Goal: Transaction & Acquisition: Purchase product/service

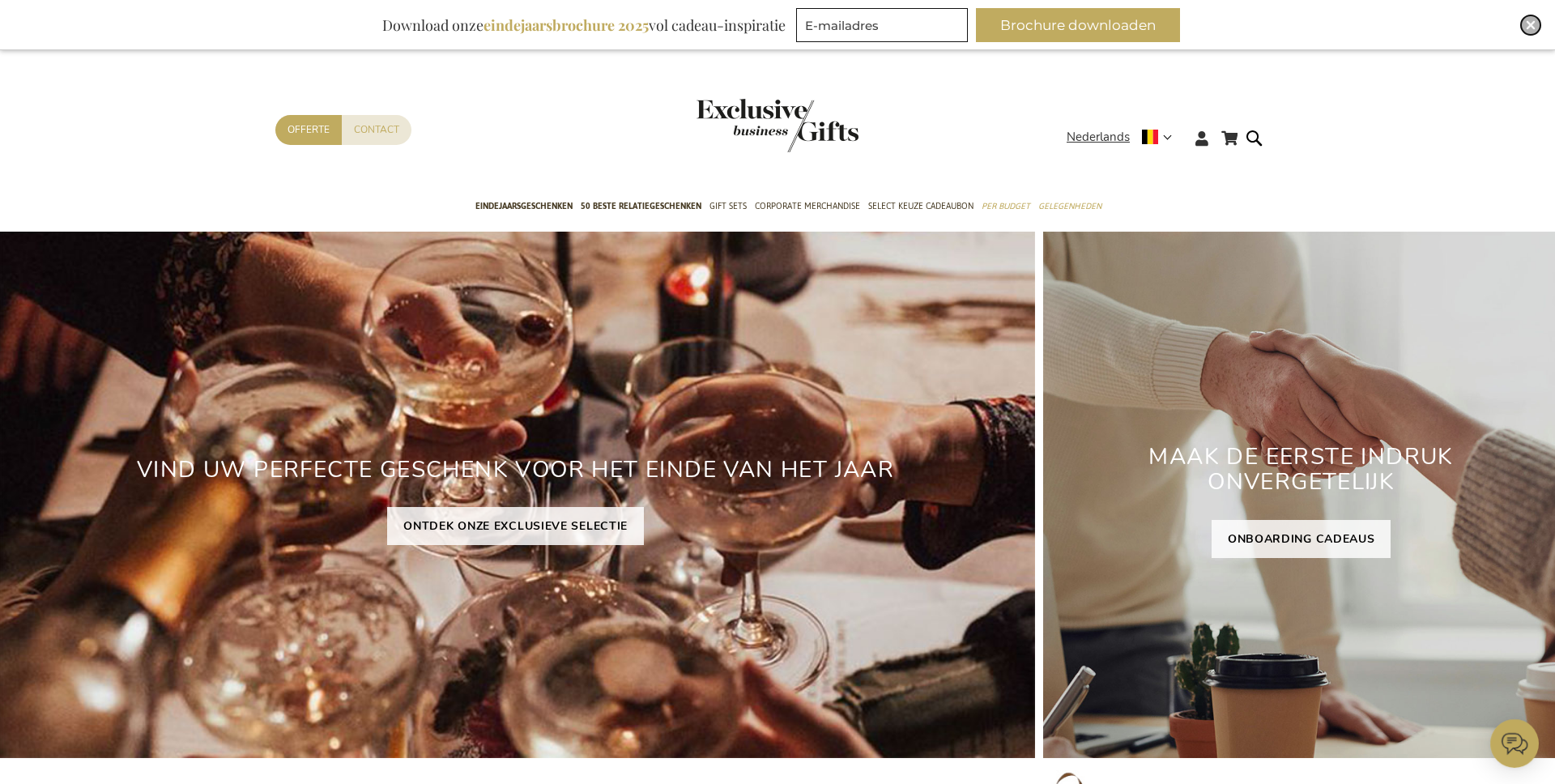
click at [1533, 25] on img "Close" at bounding box center [1531, 25] width 10 height 10
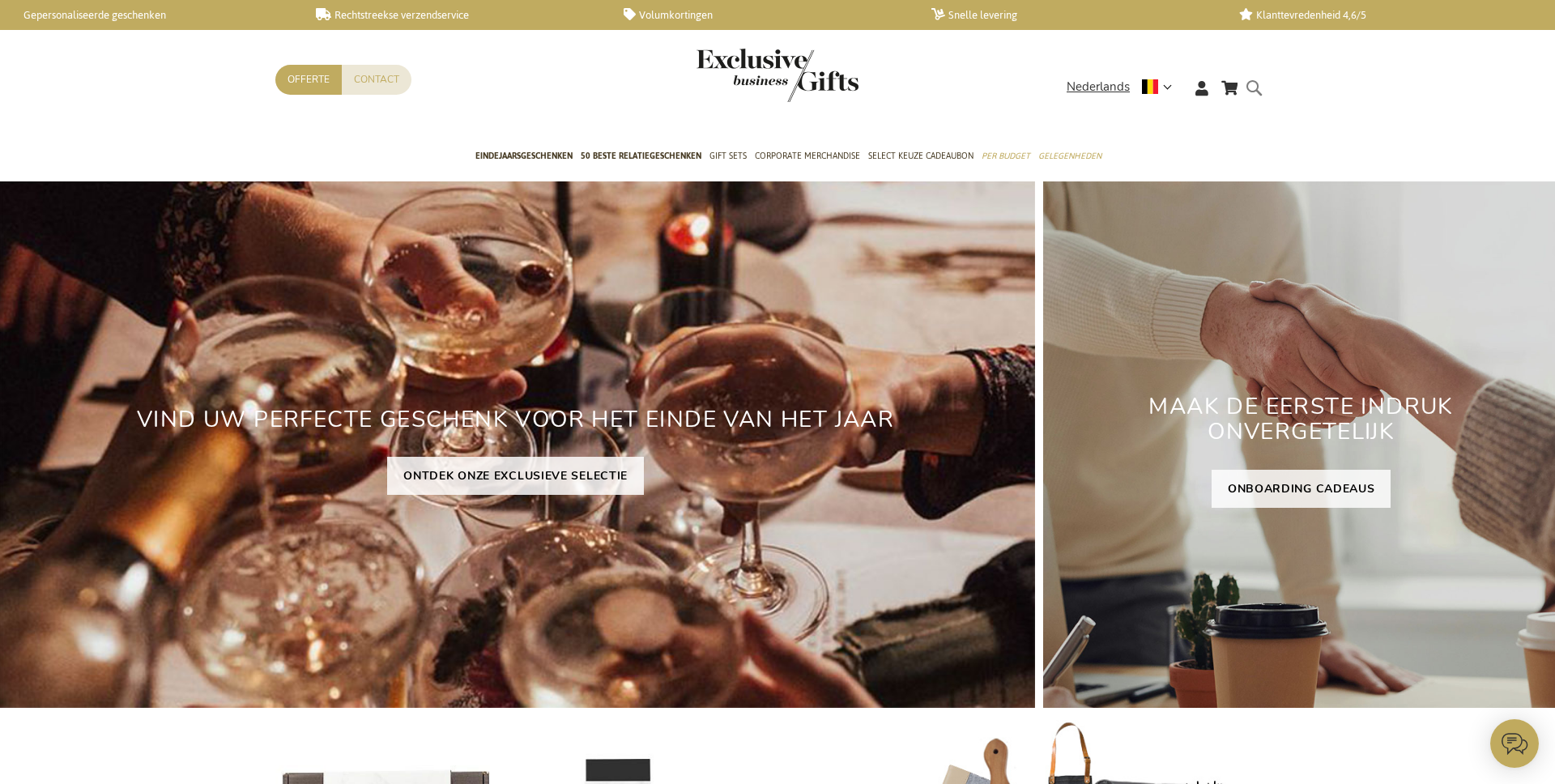
click at [1252, 86] on form "Search Search" at bounding box center [1258, 101] width 16 height 47
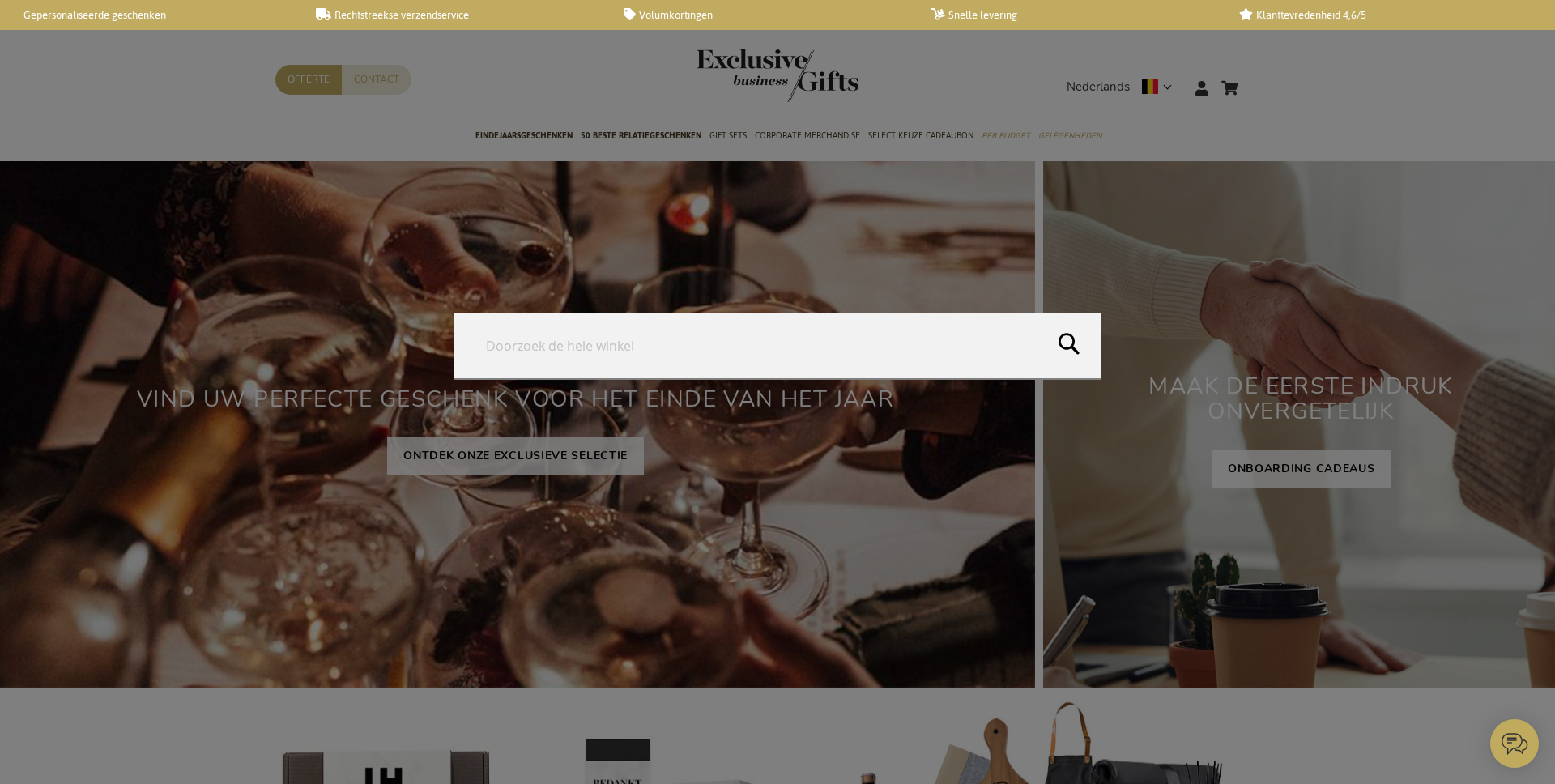
paste input "Kadonation A6 Greeting Card Recto Print - Heart"
type input "Kadonation A6 Greeting Card Recto Print - Heart"
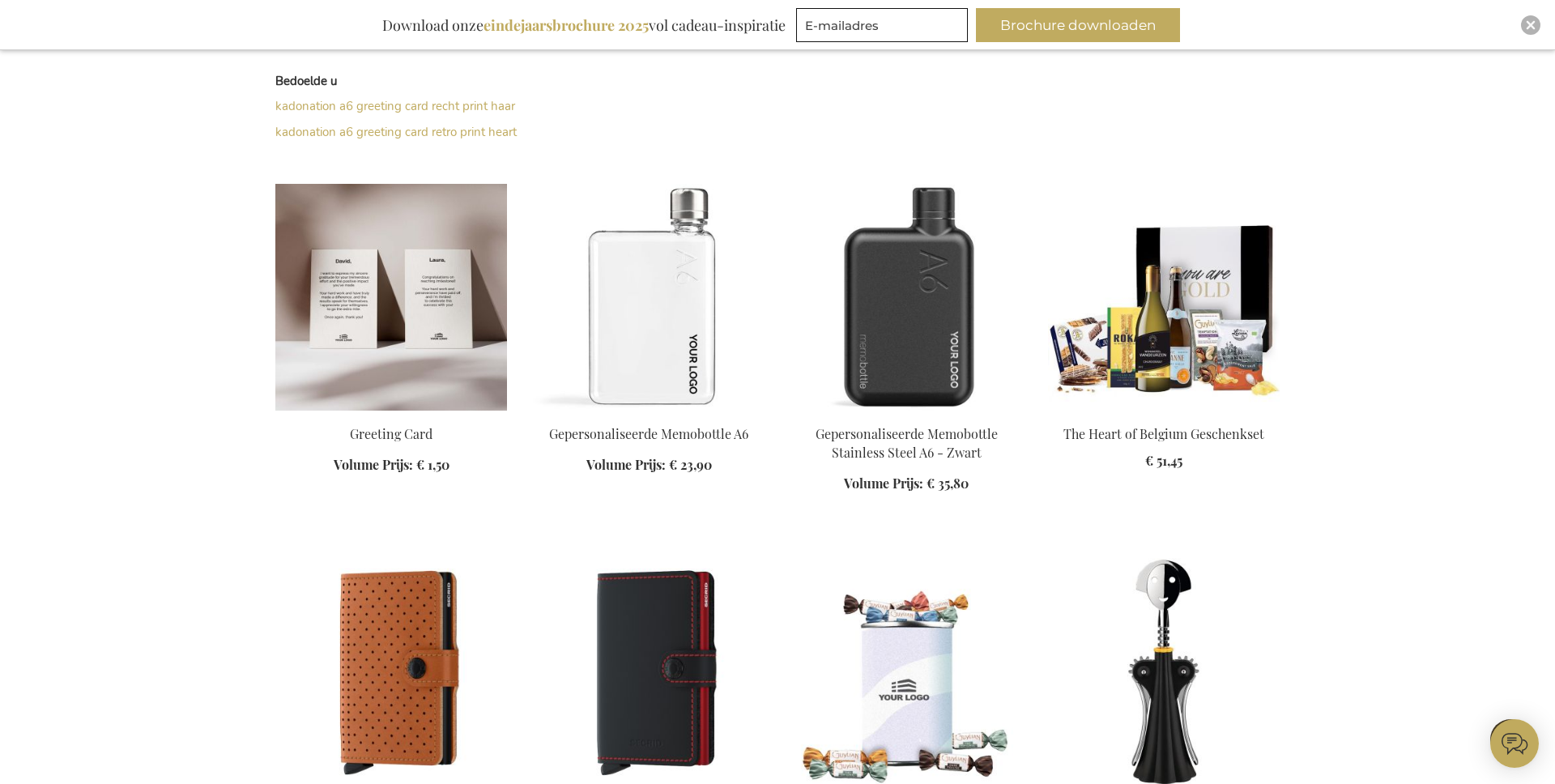
scroll to position [461, 0]
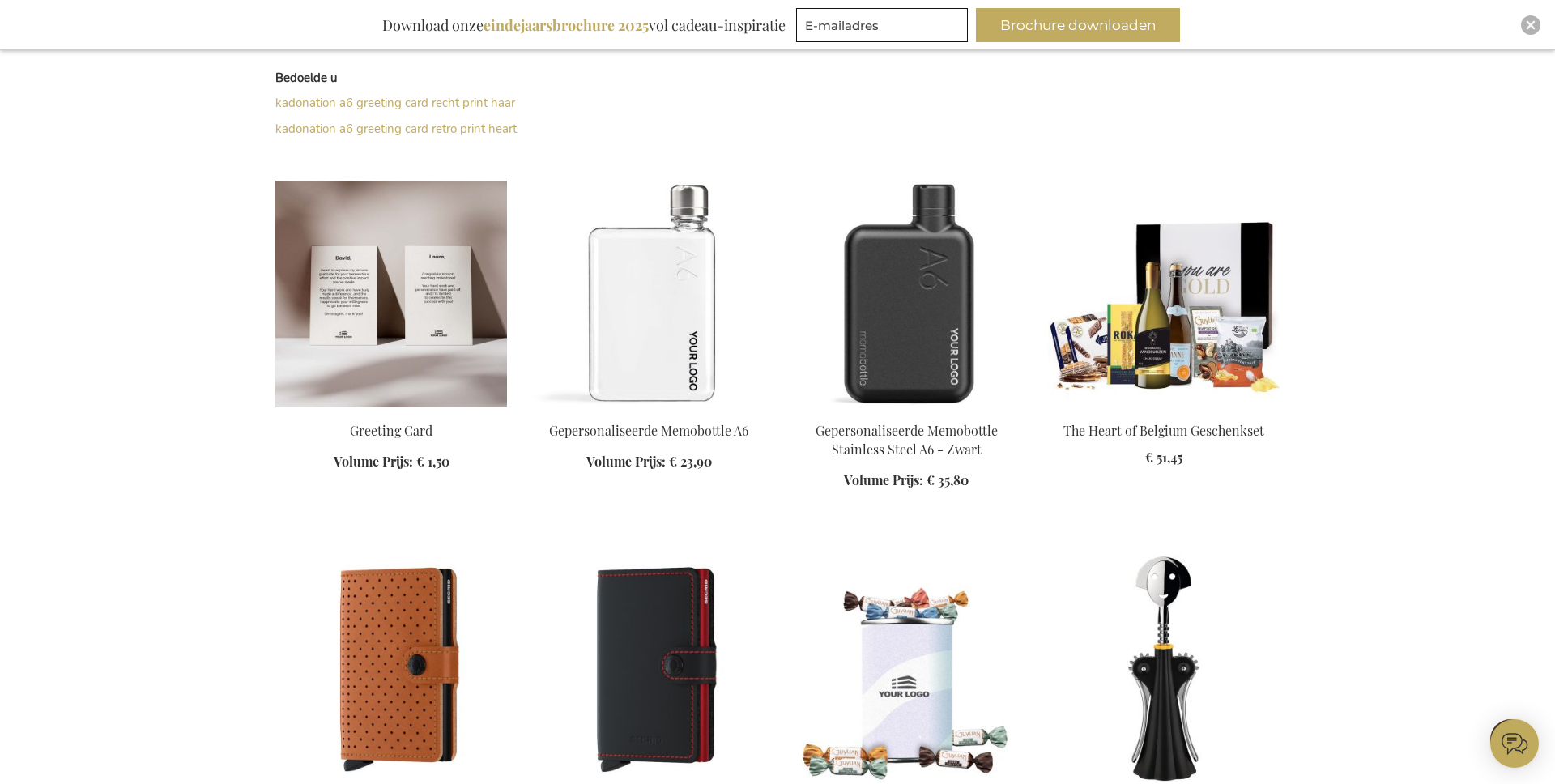
click at [387, 326] on img at bounding box center [390, 294] width 231 height 226
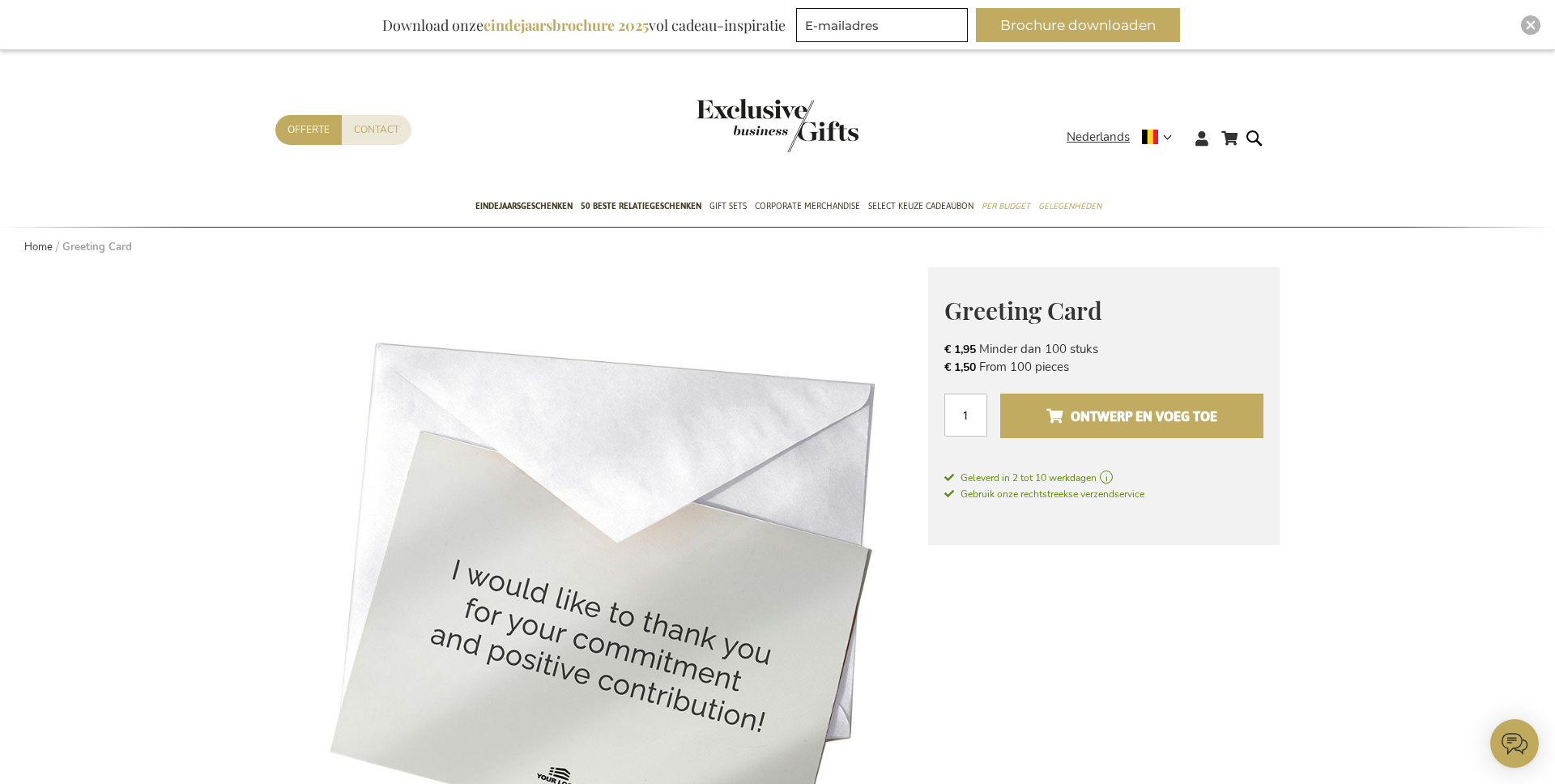
click at [1090, 414] on span "Ontwerp en voeg toe" at bounding box center [1132, 416] width 171 height 26
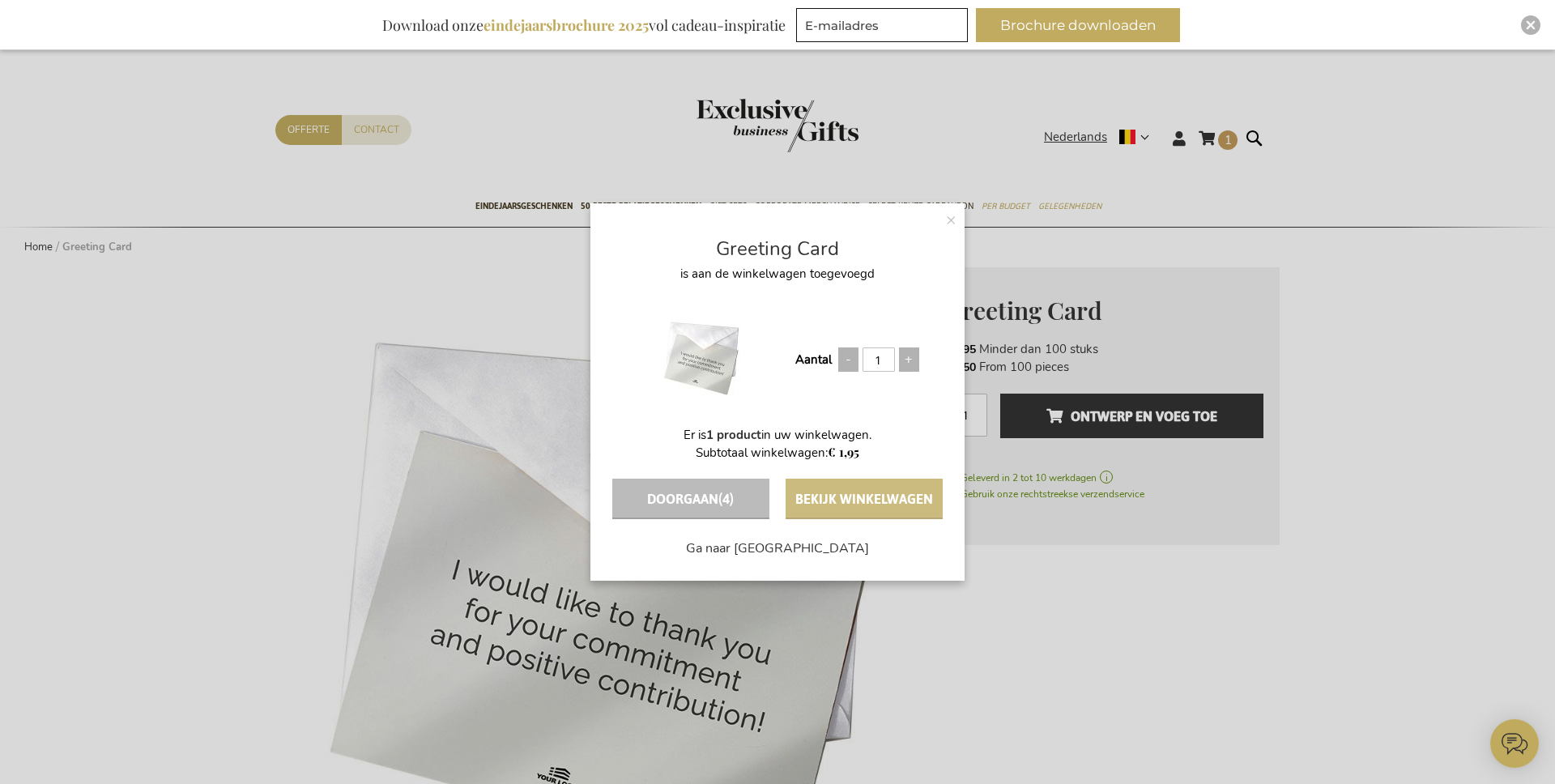
click at [904, 498] on button "Bekijk winkelwagen" at bounding box center [864, 499] width 157 height 41
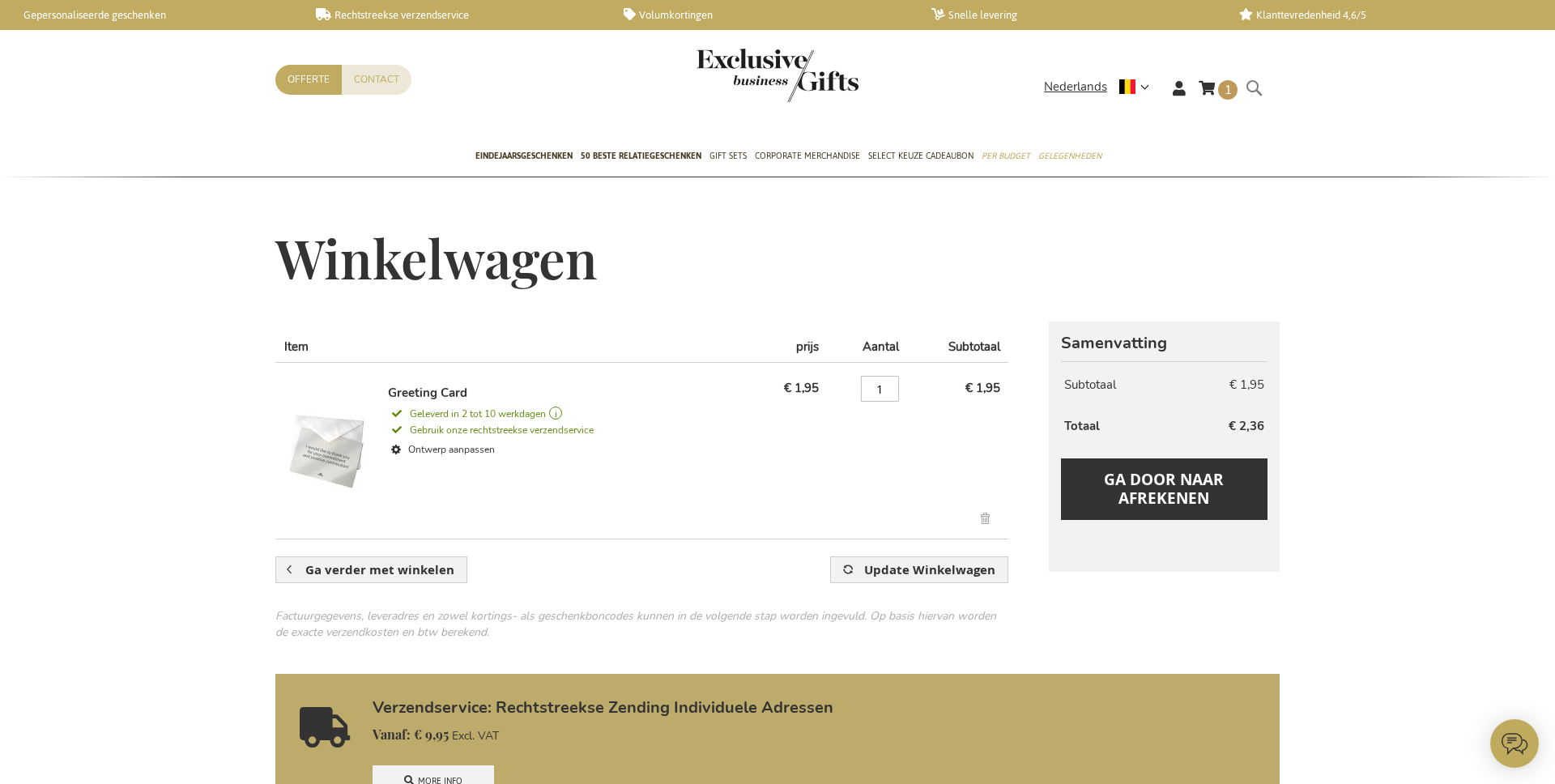
click at [1250, 87] on form "Search Search" at bounding box center [1258, 101] width 16 height 47
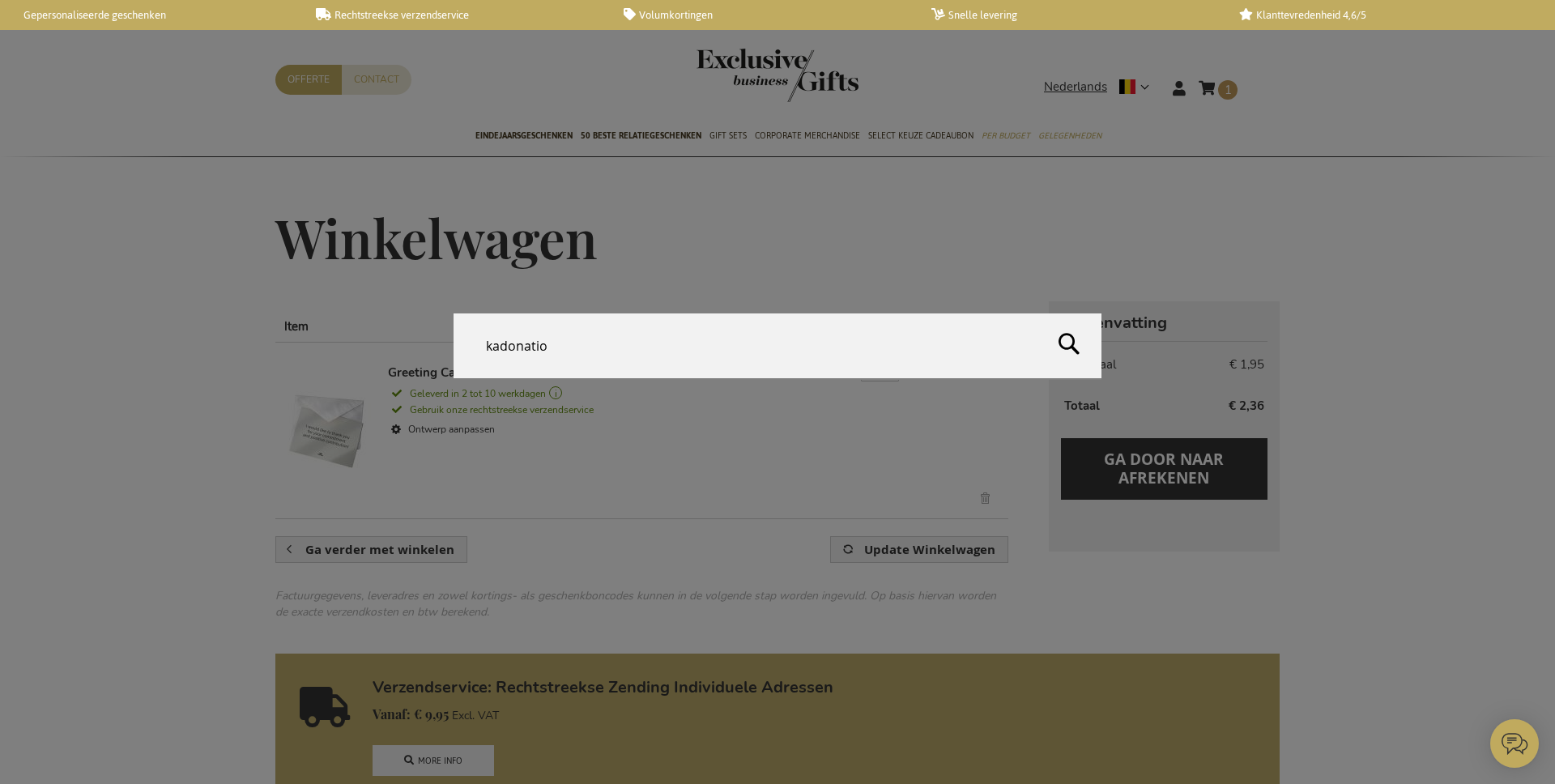
type input "kadonation"
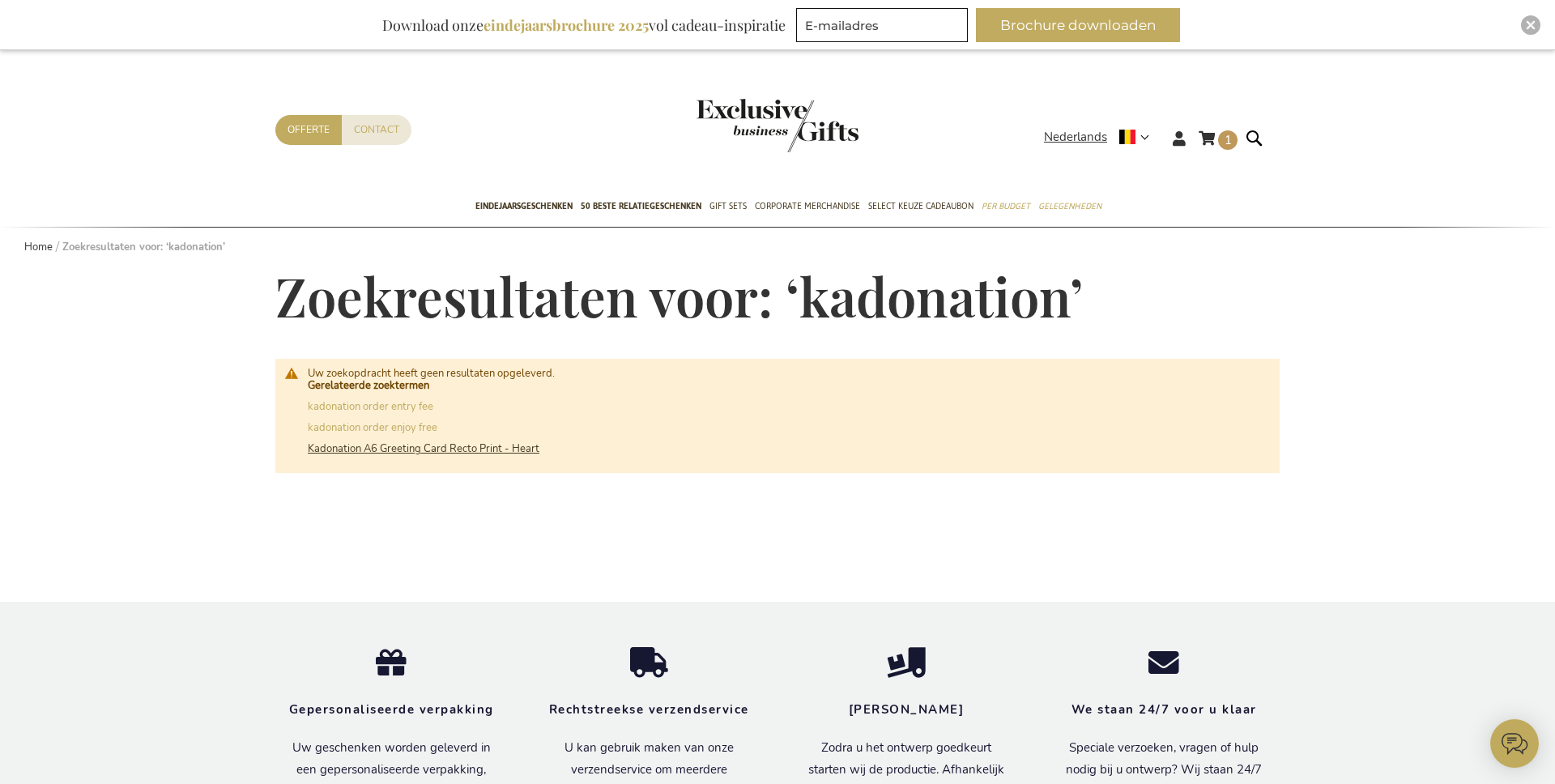
click at [486, 448] on link "Kadonation A6 Greeting Card Recto Print - Heart" at bounding box center [423, 448] width 231 height 14
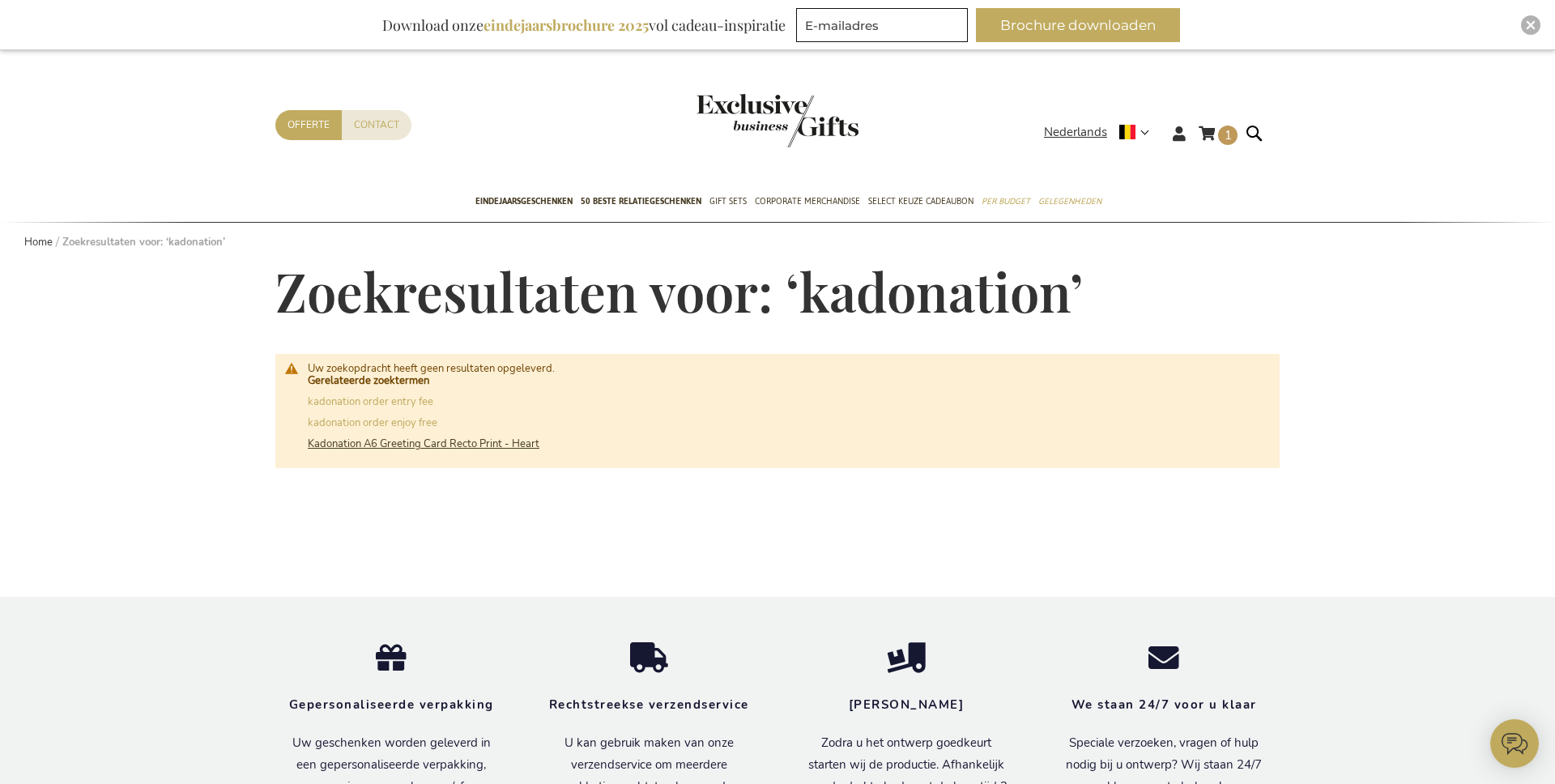
scroll to position [9, 0]
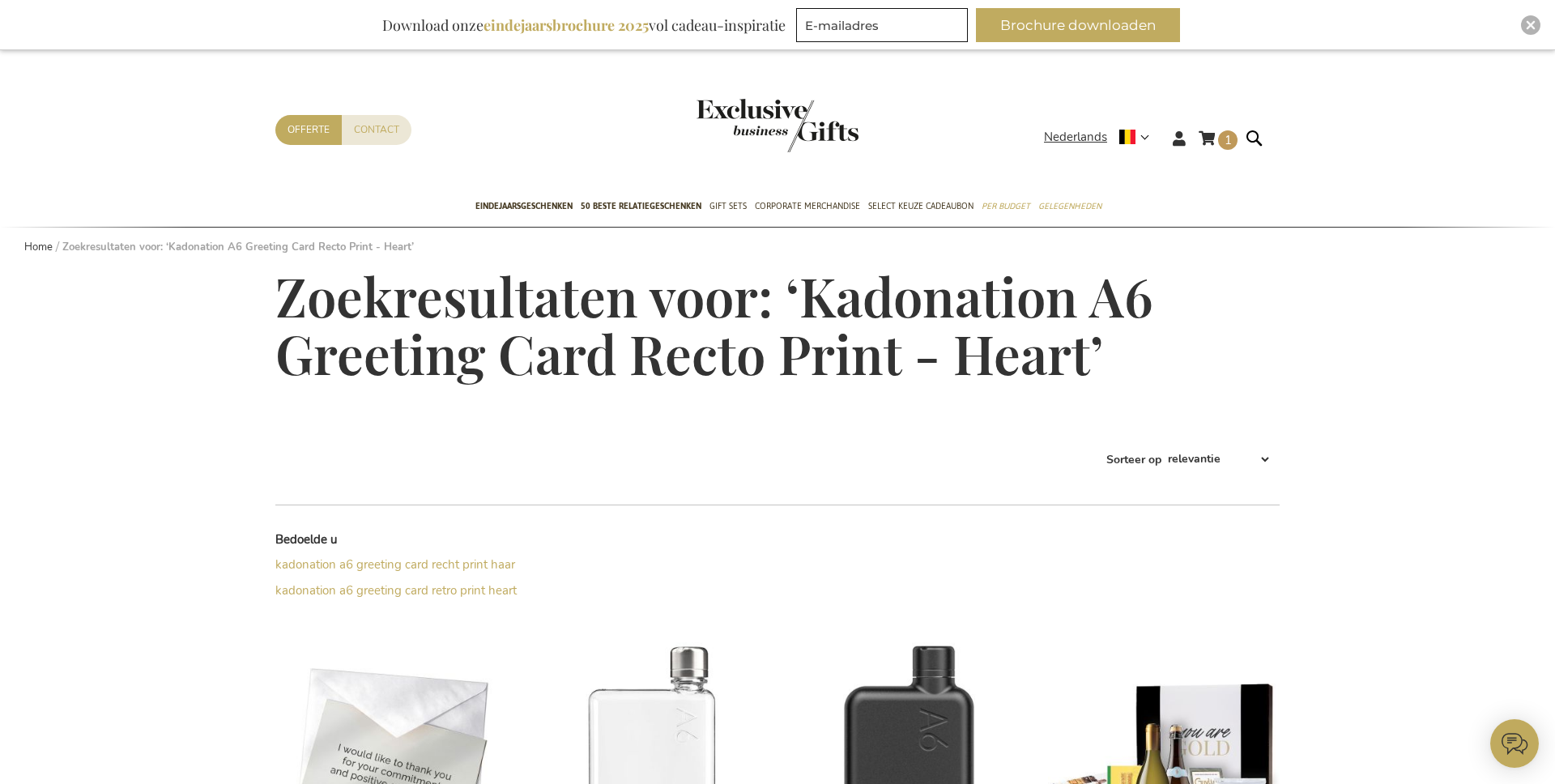
click at [811, 108] on img "store logo" at bounding box center [778, 126] width 162 height 53
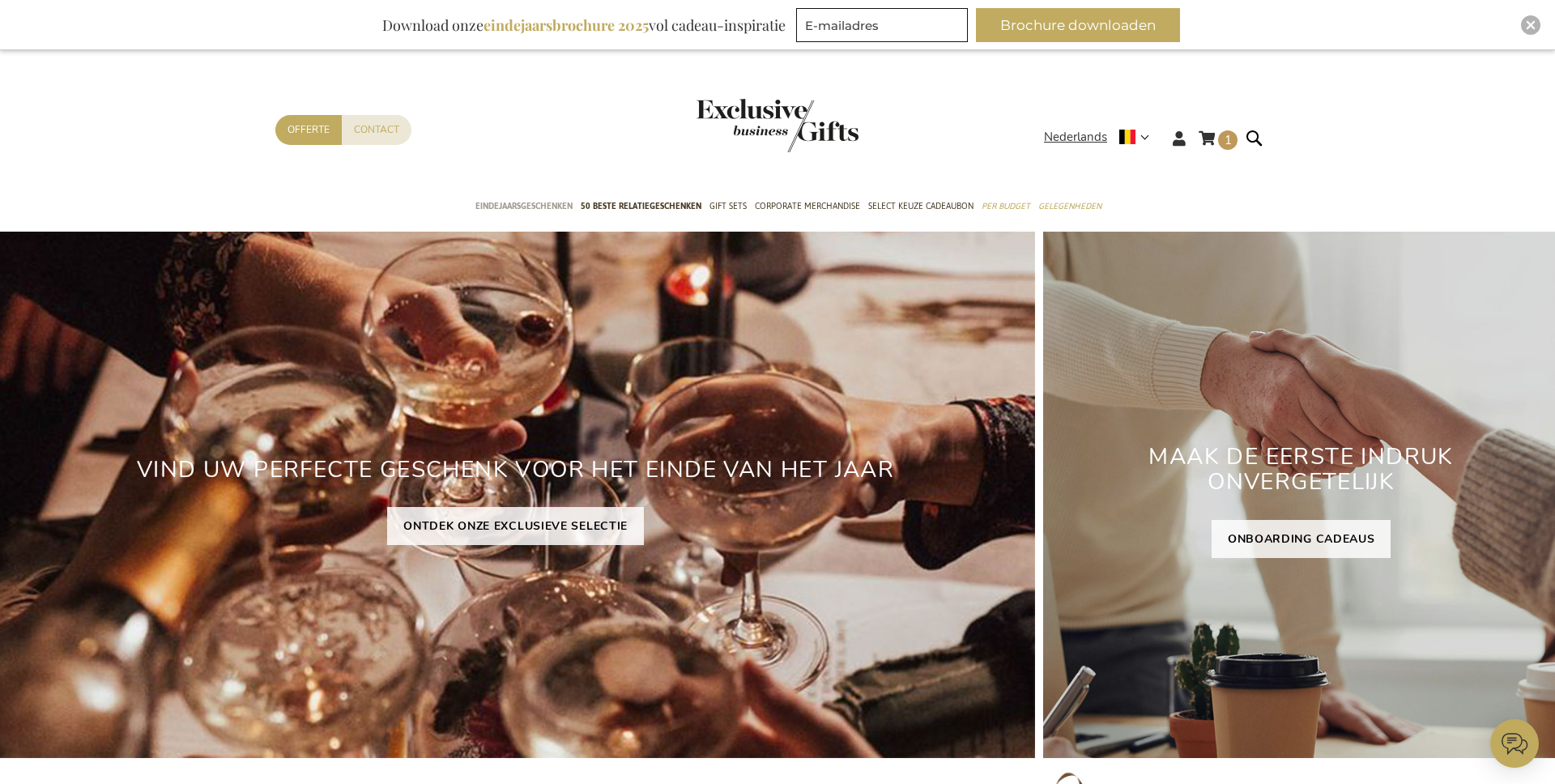
click at [525, 199] on span "Eindejaarsgeschenken" at bounding box center [524, 206] width 97 height 17
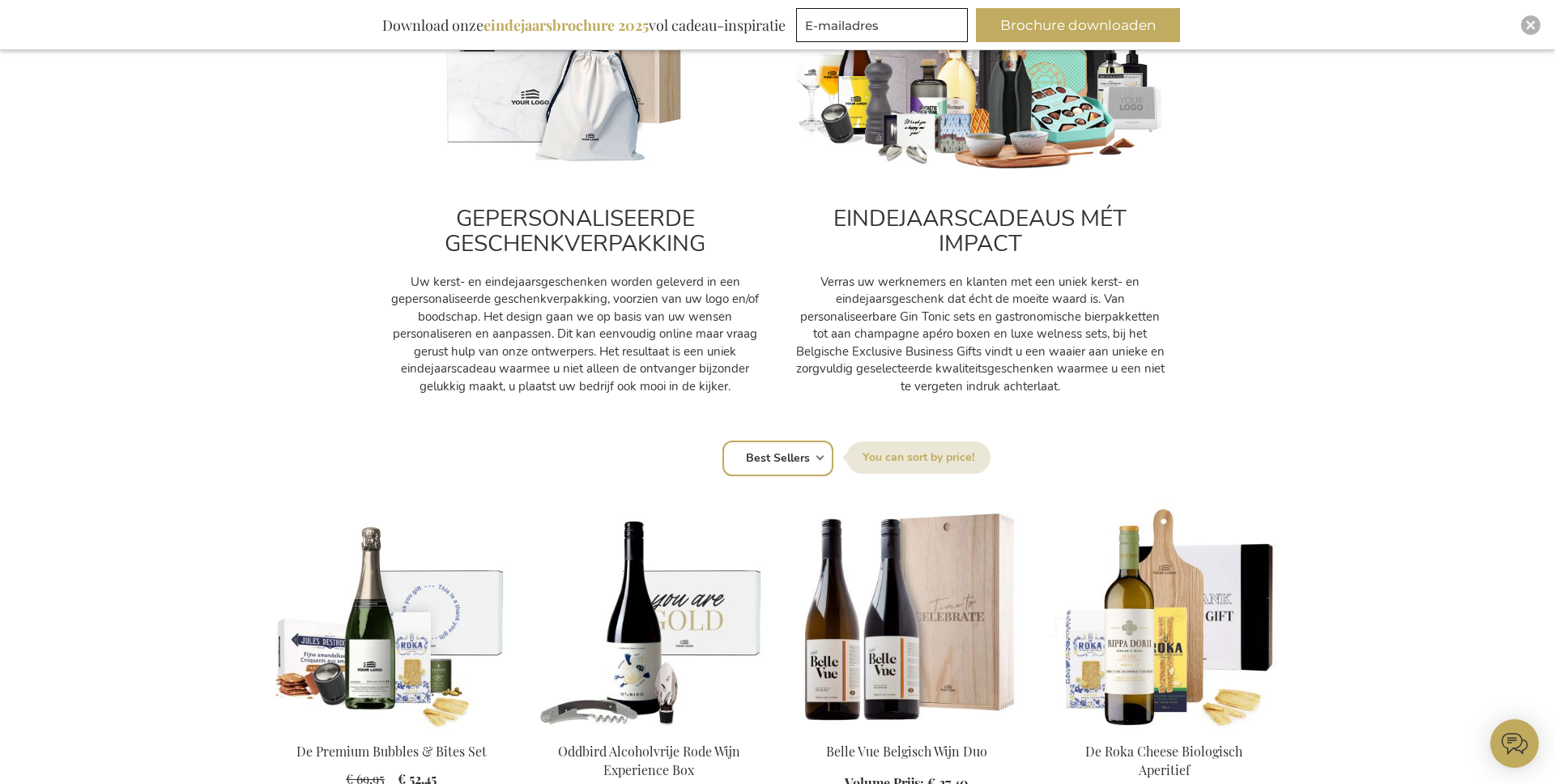
scroll to position [1055, 0]
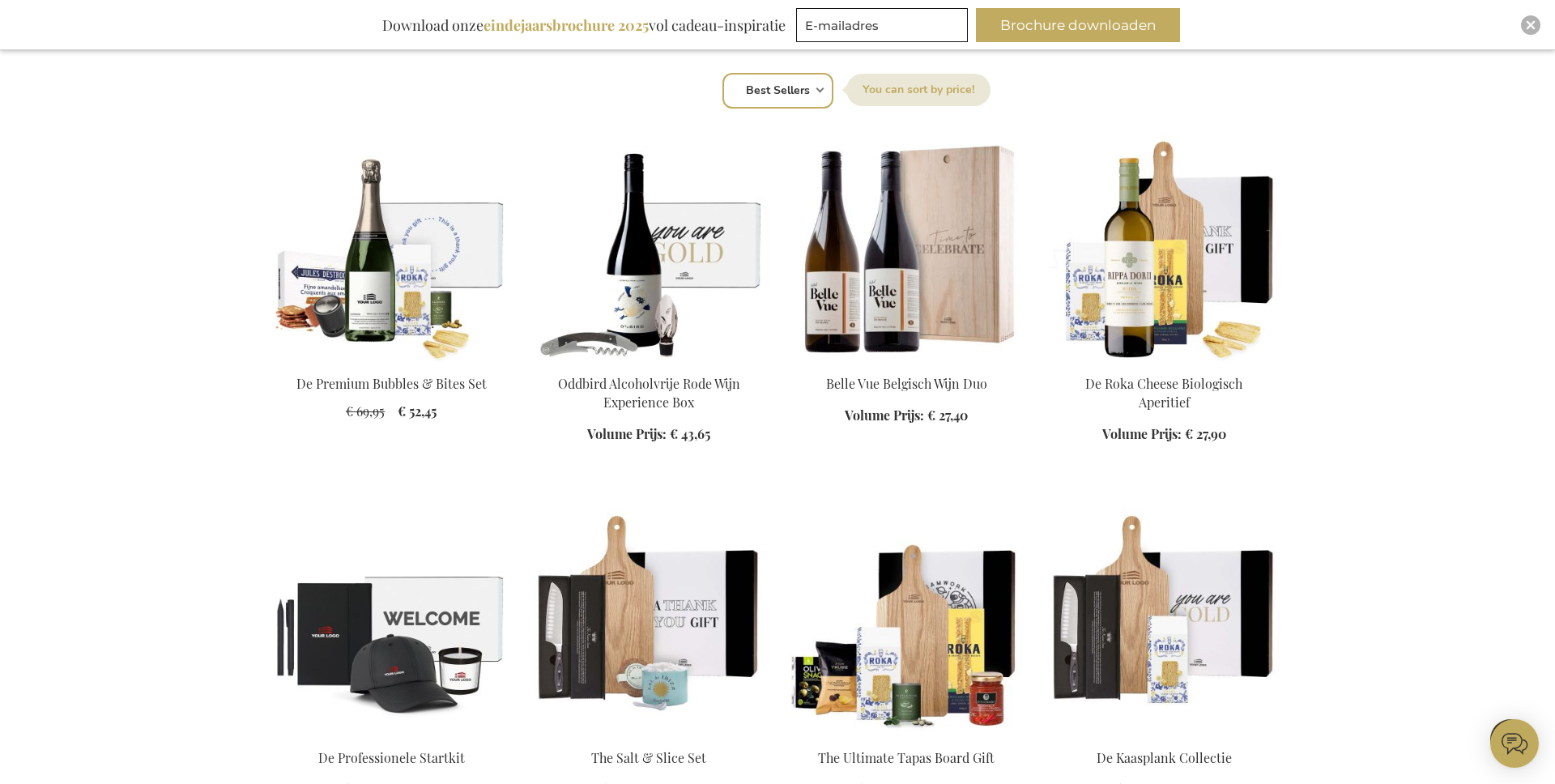
click at [801, 90] on select "Positie Best Sellers Meest bekeken Nieuw Biggest Saving Price: low to high Pric…" at bounding box center [778, 90] width 111 height 35
select select "price_asc"
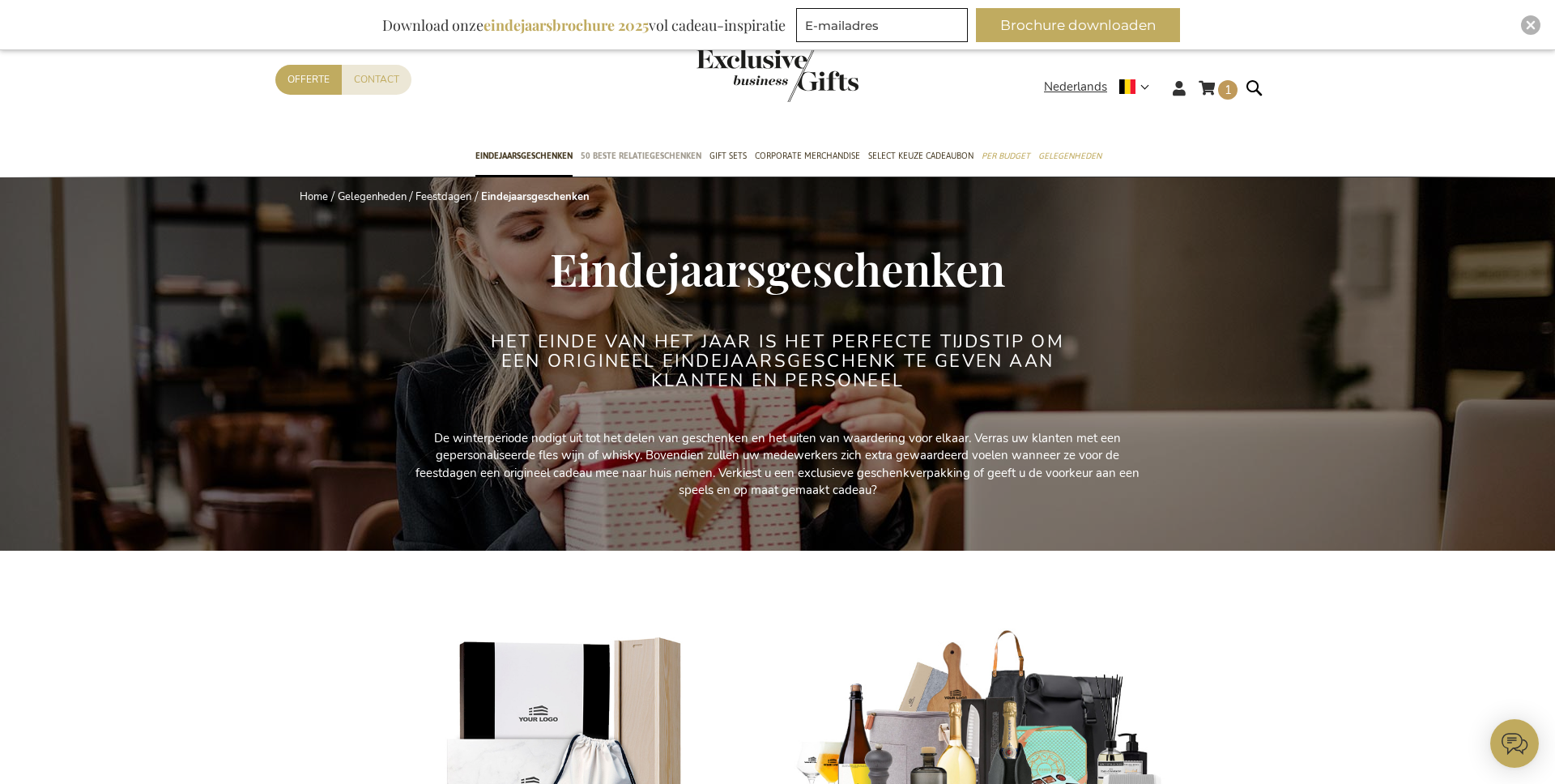
click at [691, 160] on span "50 beste relatiegeschenken" at bounding box center [640, 156] width 121 height 17
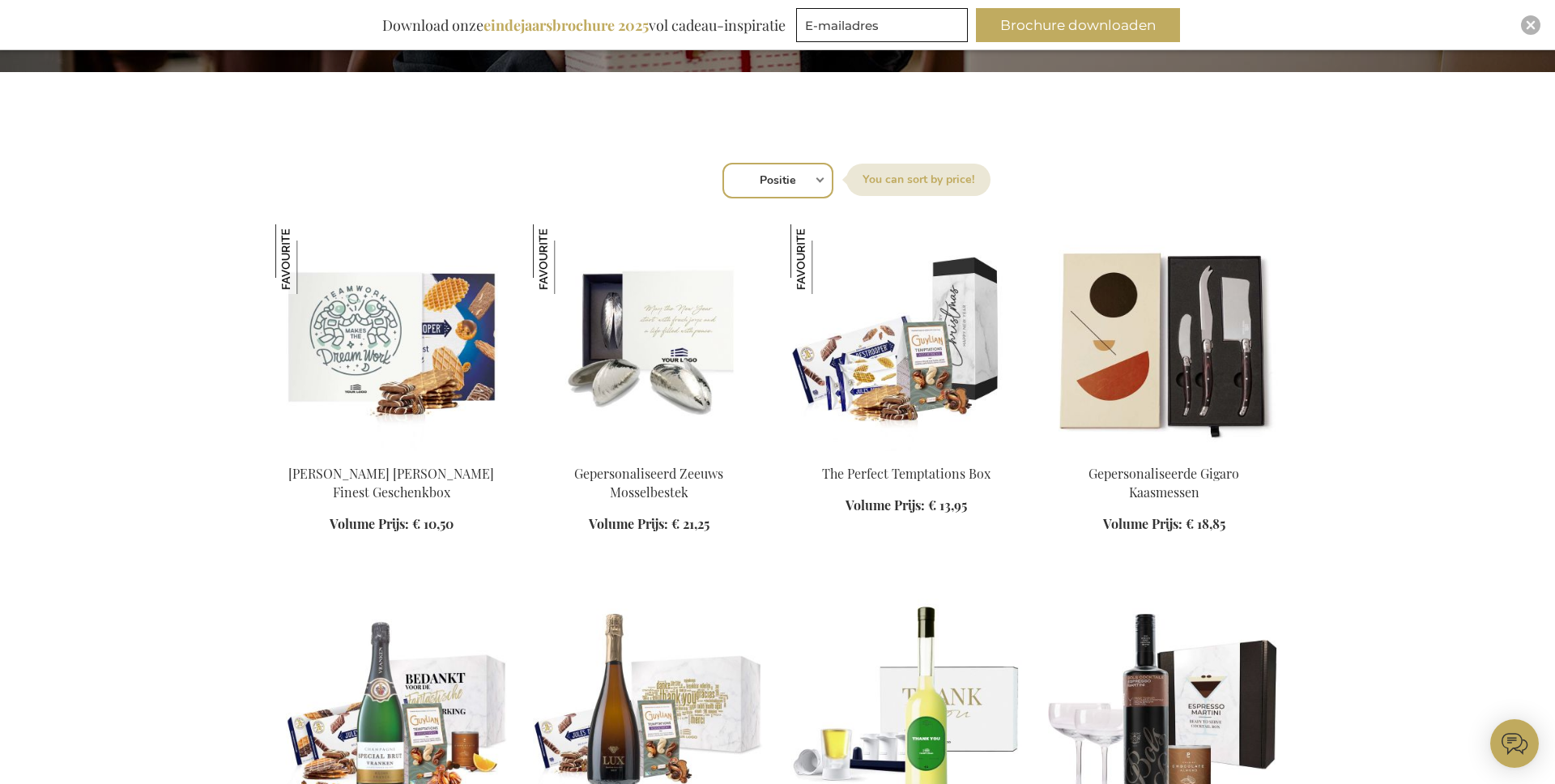
scroll to position [526, 0]
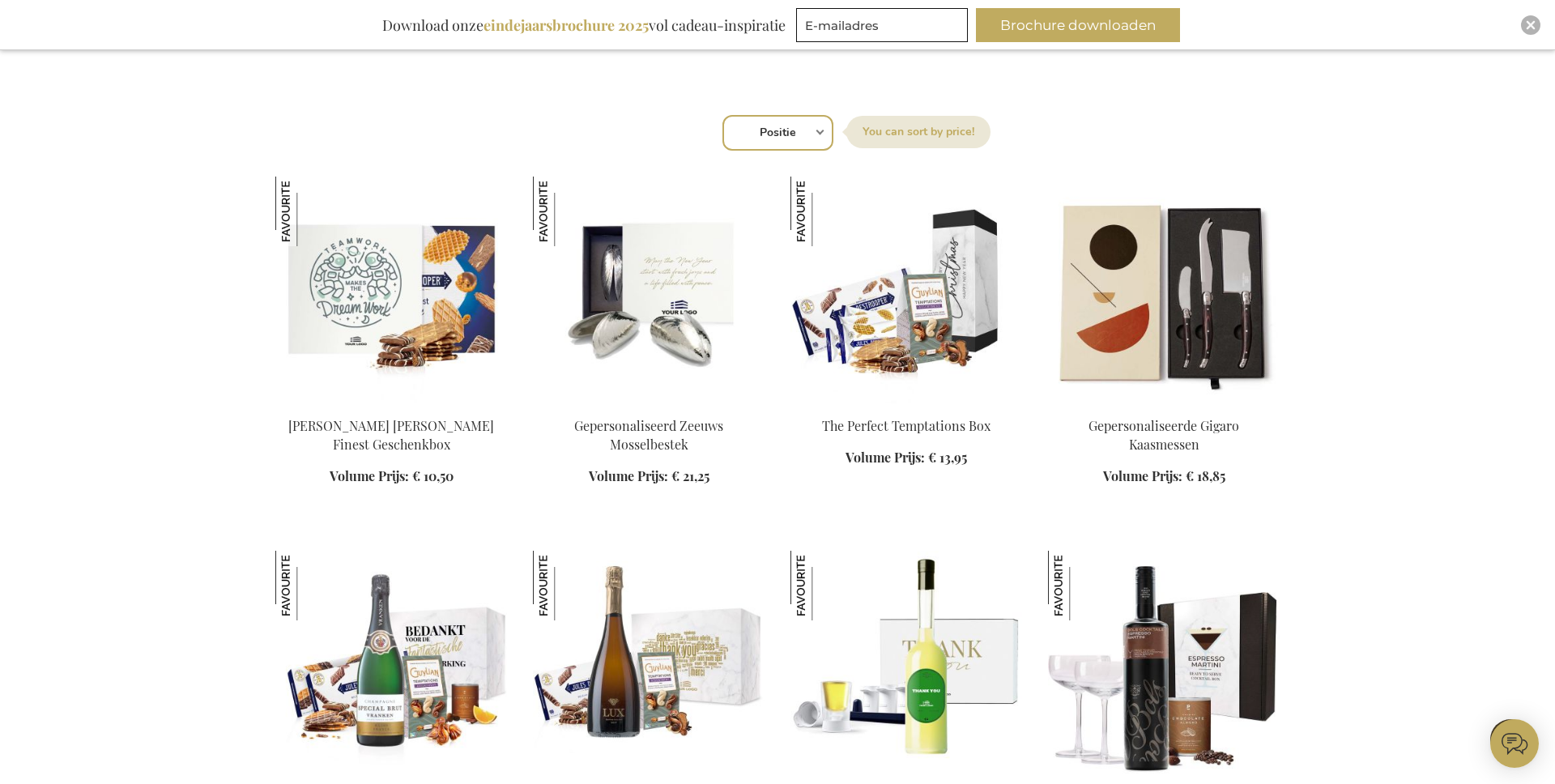
click at [797, 127] on select "Positie Best Sellers Meest bekeken Nieuw Biggest Saving Price: low to high Pric…" at bounding box center [778, 132] width 111 height 35
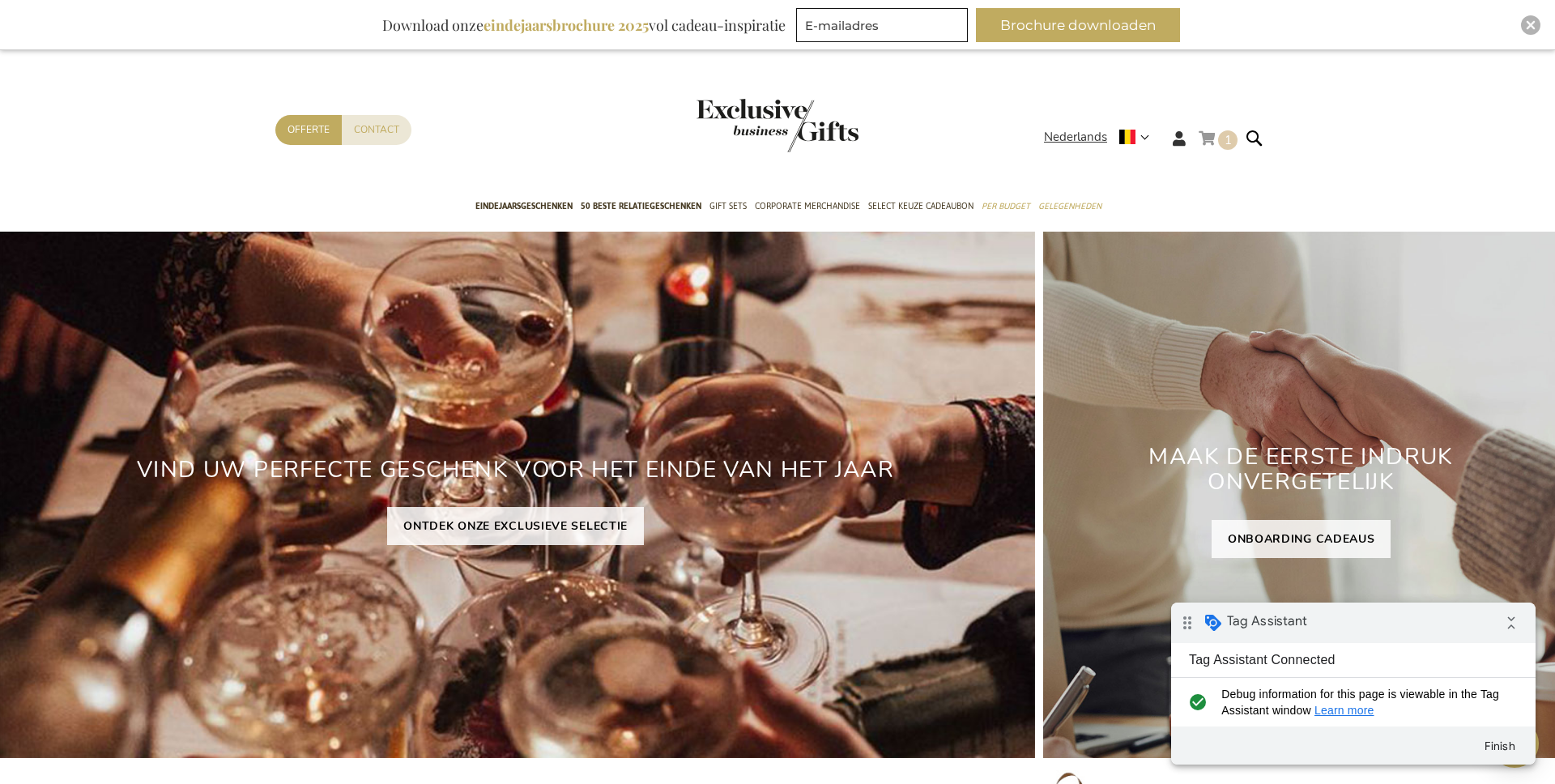
click at [1214, 145] on link "Winkelwagen 1 1 items" at bounding box center [1218, 142] width 39 height 27
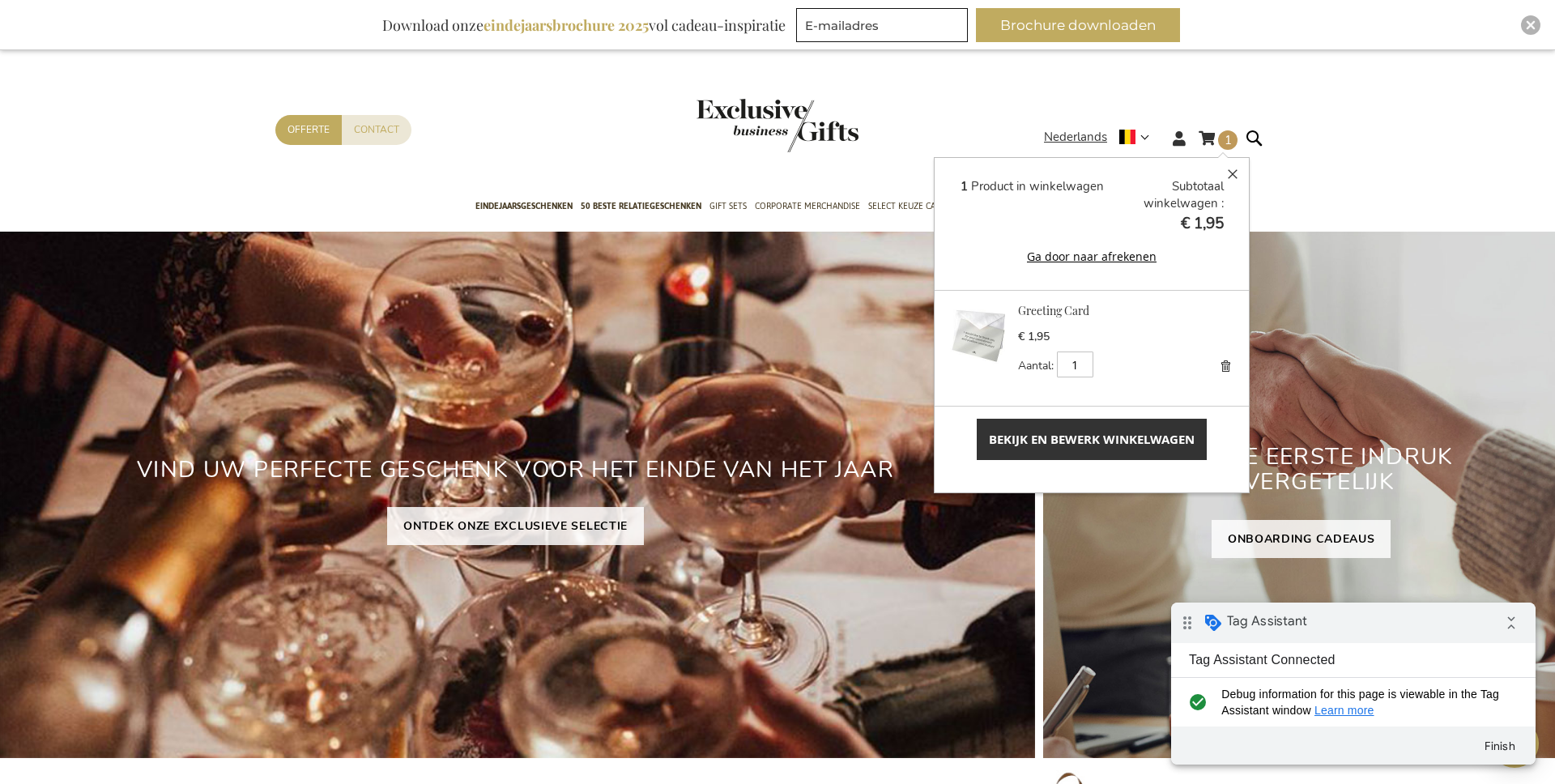
click at [1409, 163] on div "Winkelwagen 1 1 items Winkelwagen 1 Sluiten 1 Product in winkelwagen Subtotaal …" at bounding box center [778, 143] width 1555 height 88
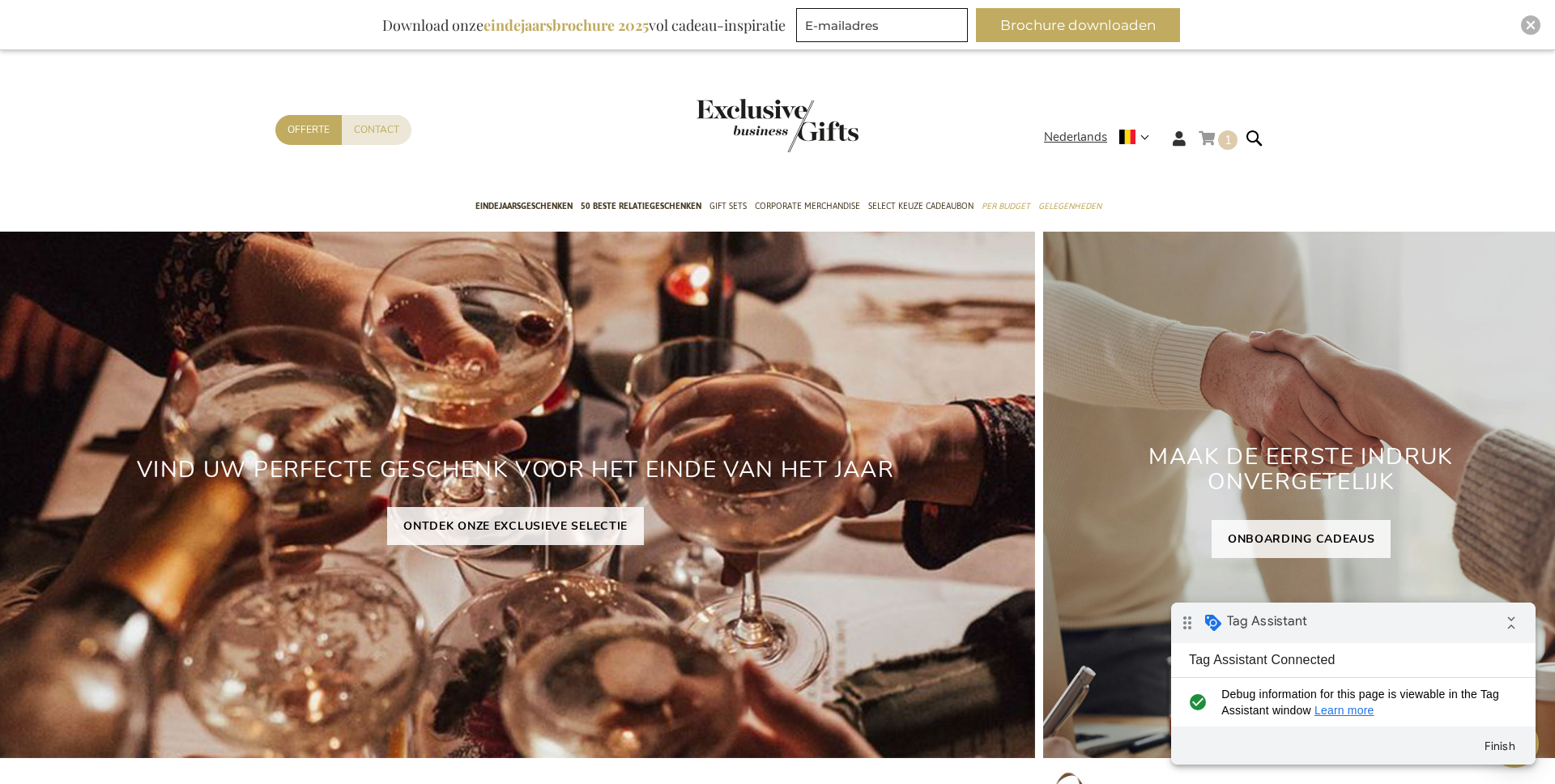
click at [1217, 137] on link "Winkelwagen 1 1 items" at bounding box center [1218, 142] width 39 height 27
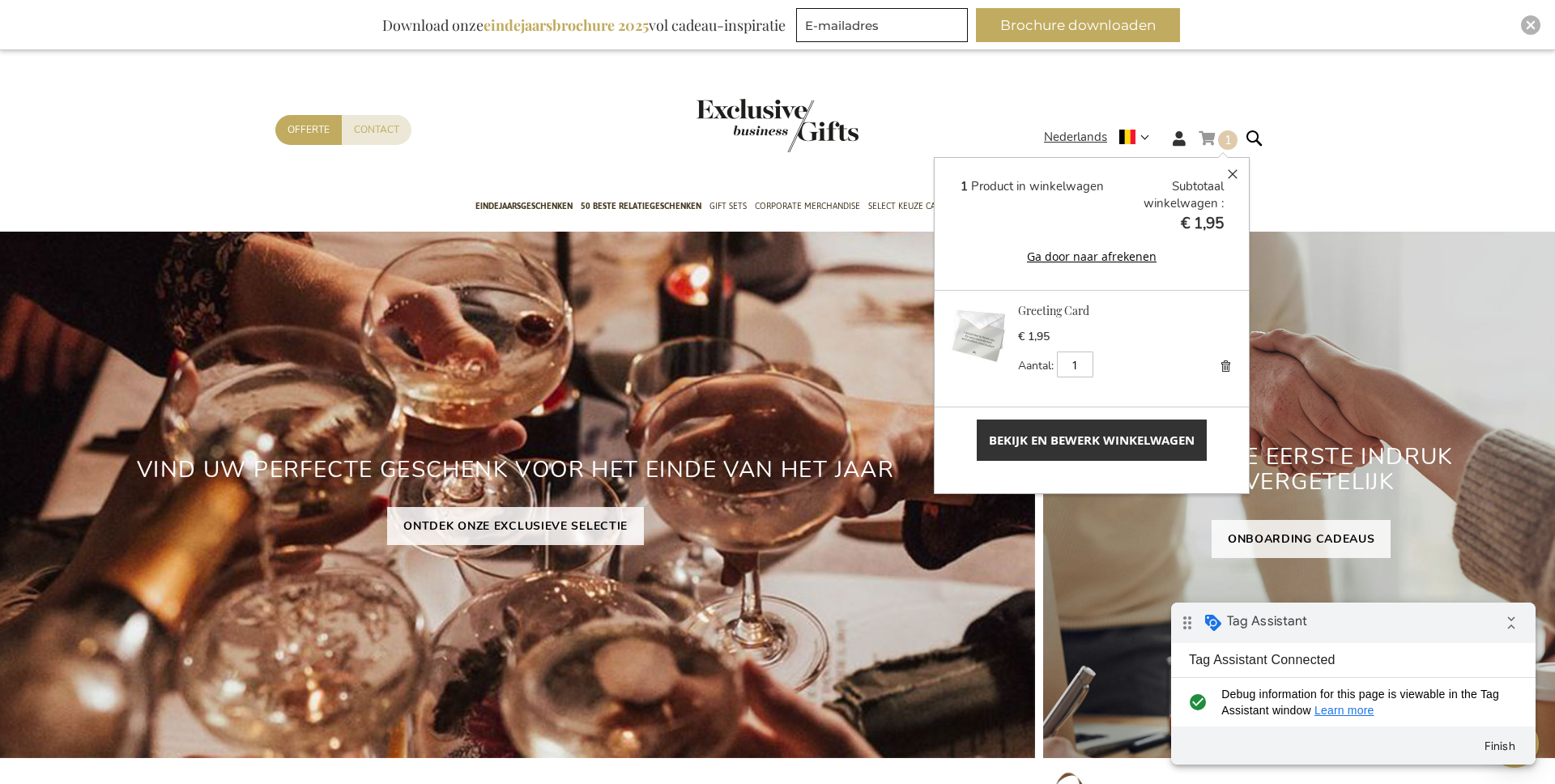
click at [1056, 447] on span "Bekijk en bewerk winkelwagen" at bounding box center [1092, 441] width 206 height 17
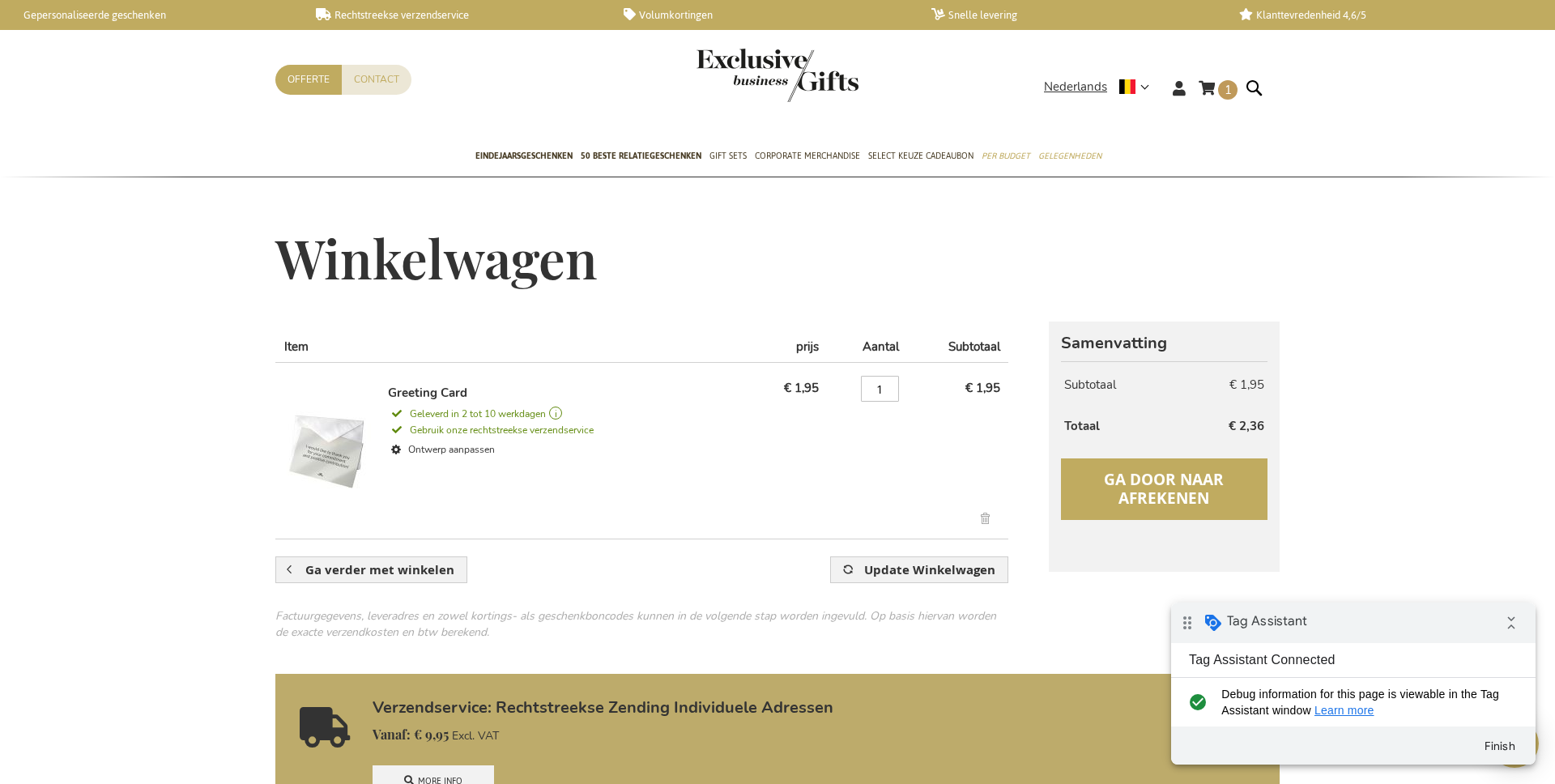
click at [1169, 487] on span "Ga door naar afrekenen" at bounding box center [1164, 489] width 120 height 40
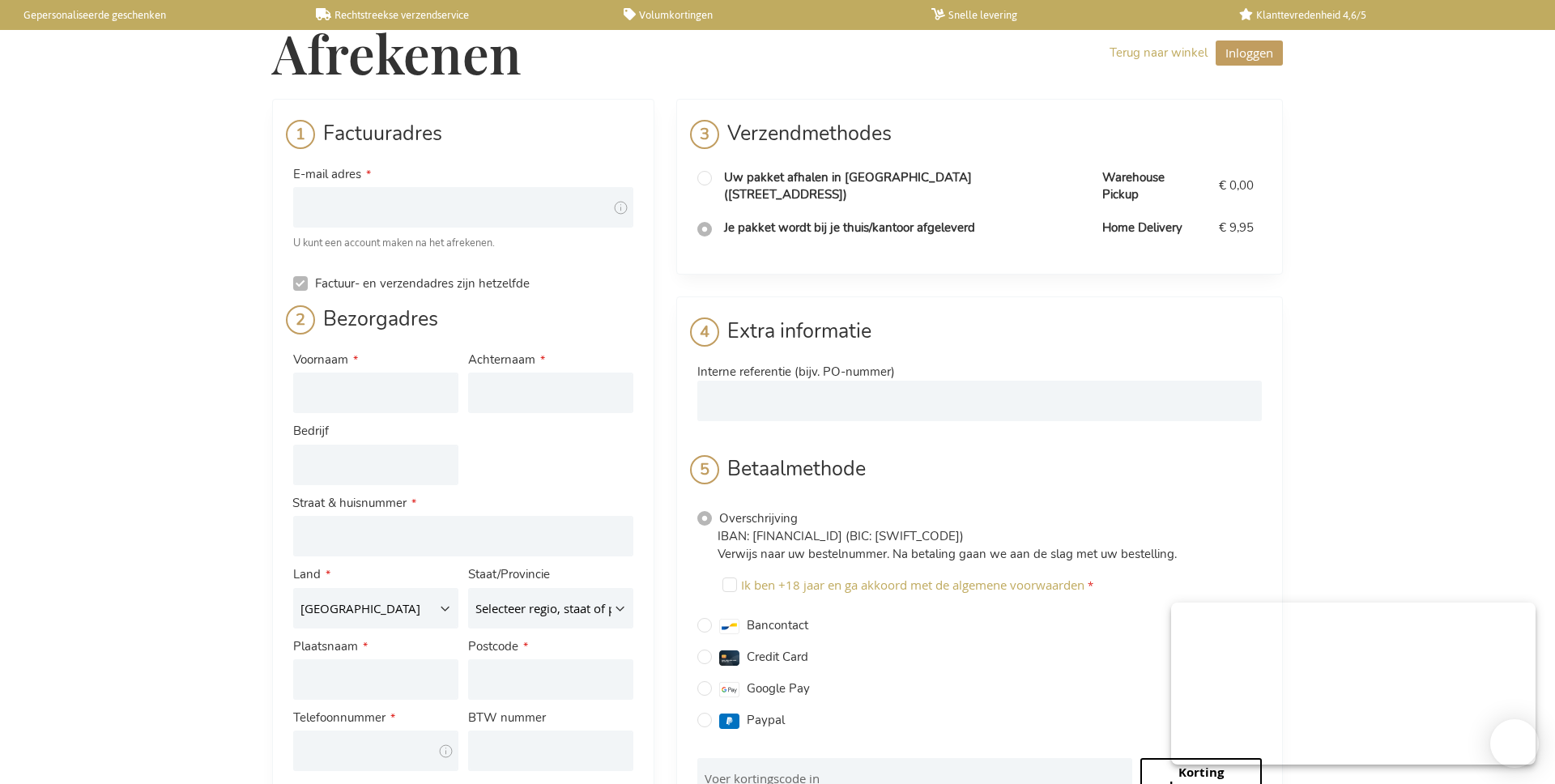
select select "BE"
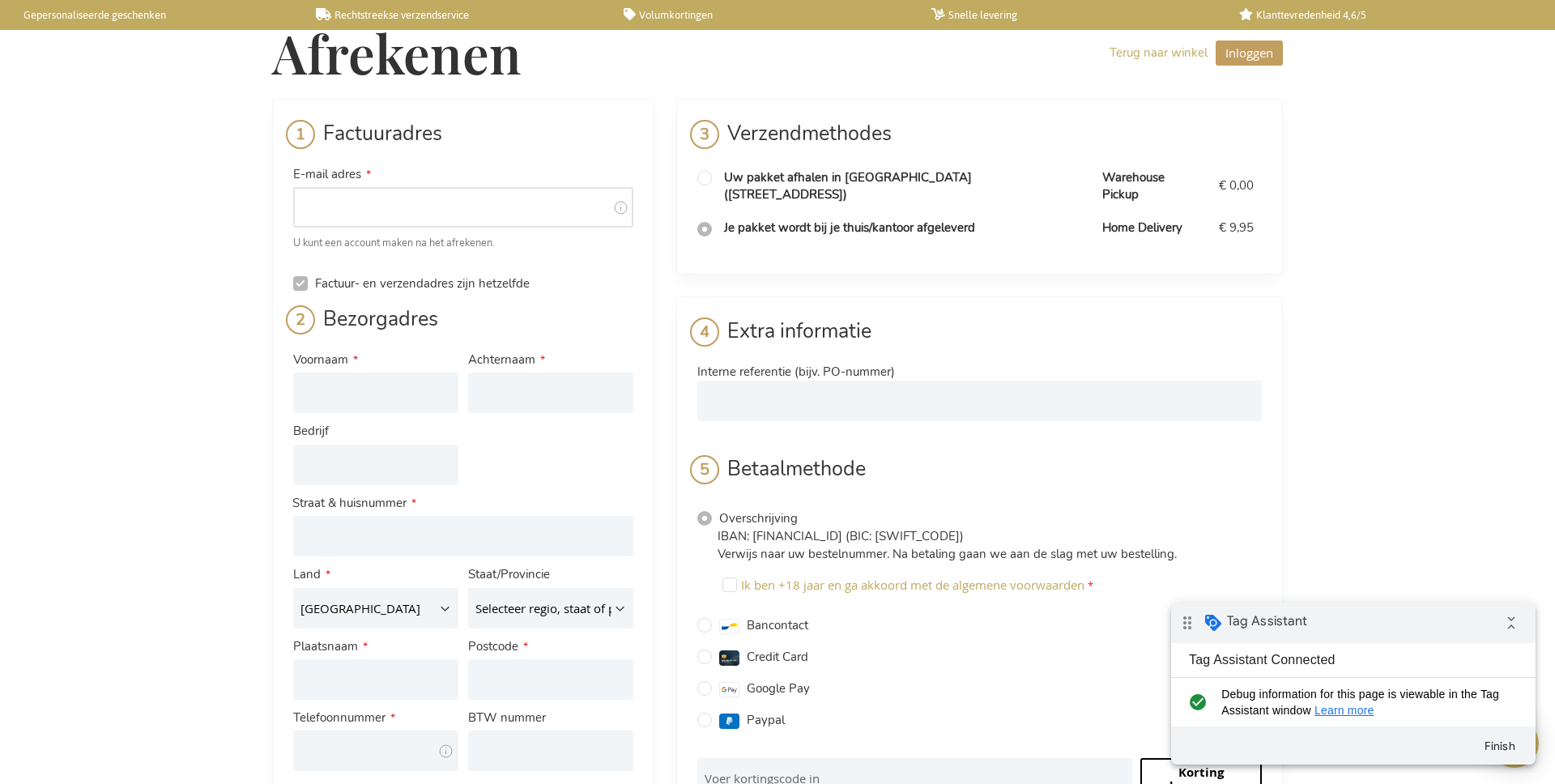
click at [362, 206] on input "E-mail adres" at bounding box center [463, 207] width 341 height 41
type input "tim@volef.com"
click at [368, 384] on input "Voornaam" at bounding box center [376, 393] width 166 height 41
type input "Tim"
type input "Baelus"
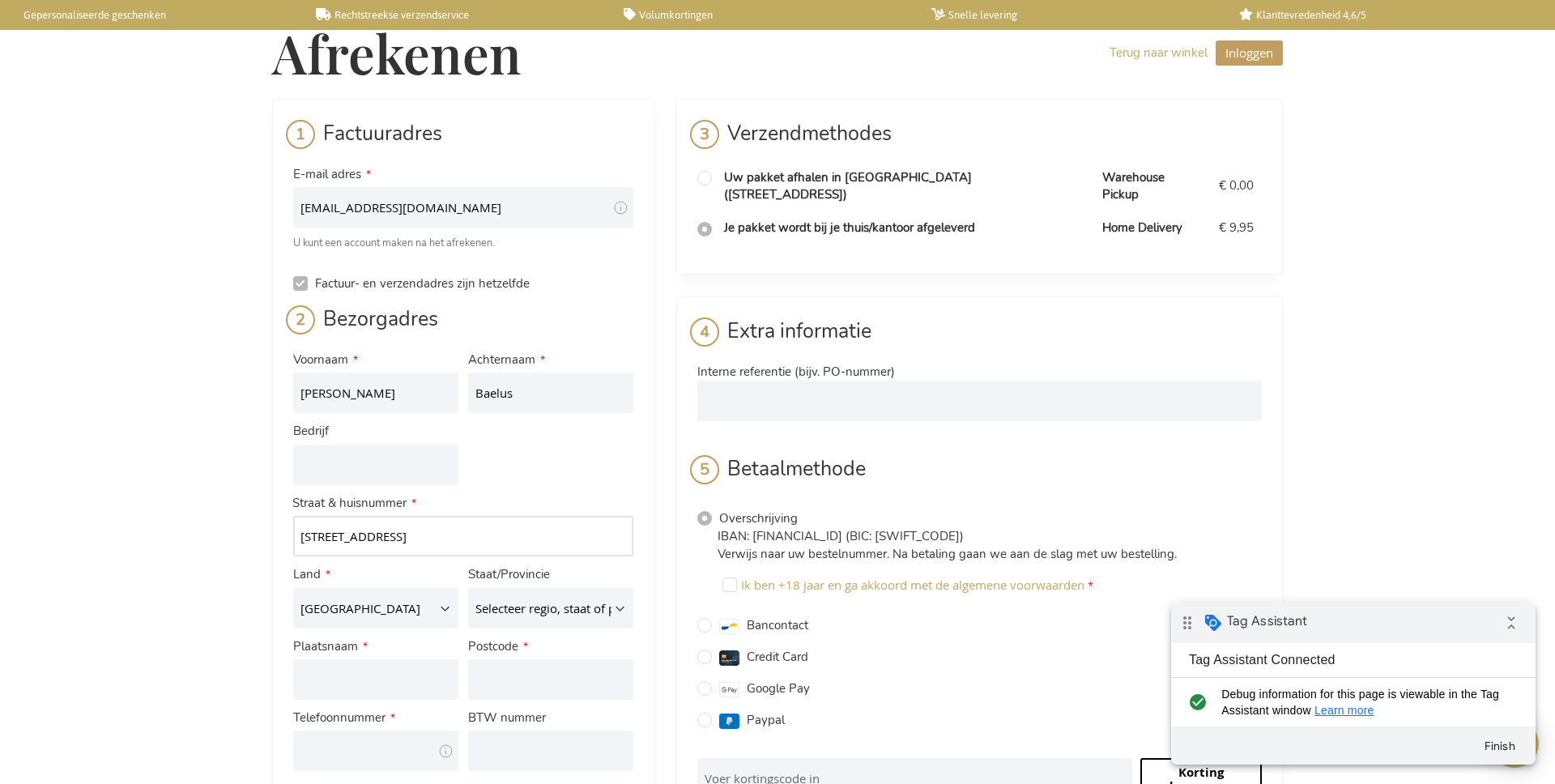
type input "Parklaan 22"
type input "Z"
type input "Turnhout"
type input "2300"
type input "0499417414"
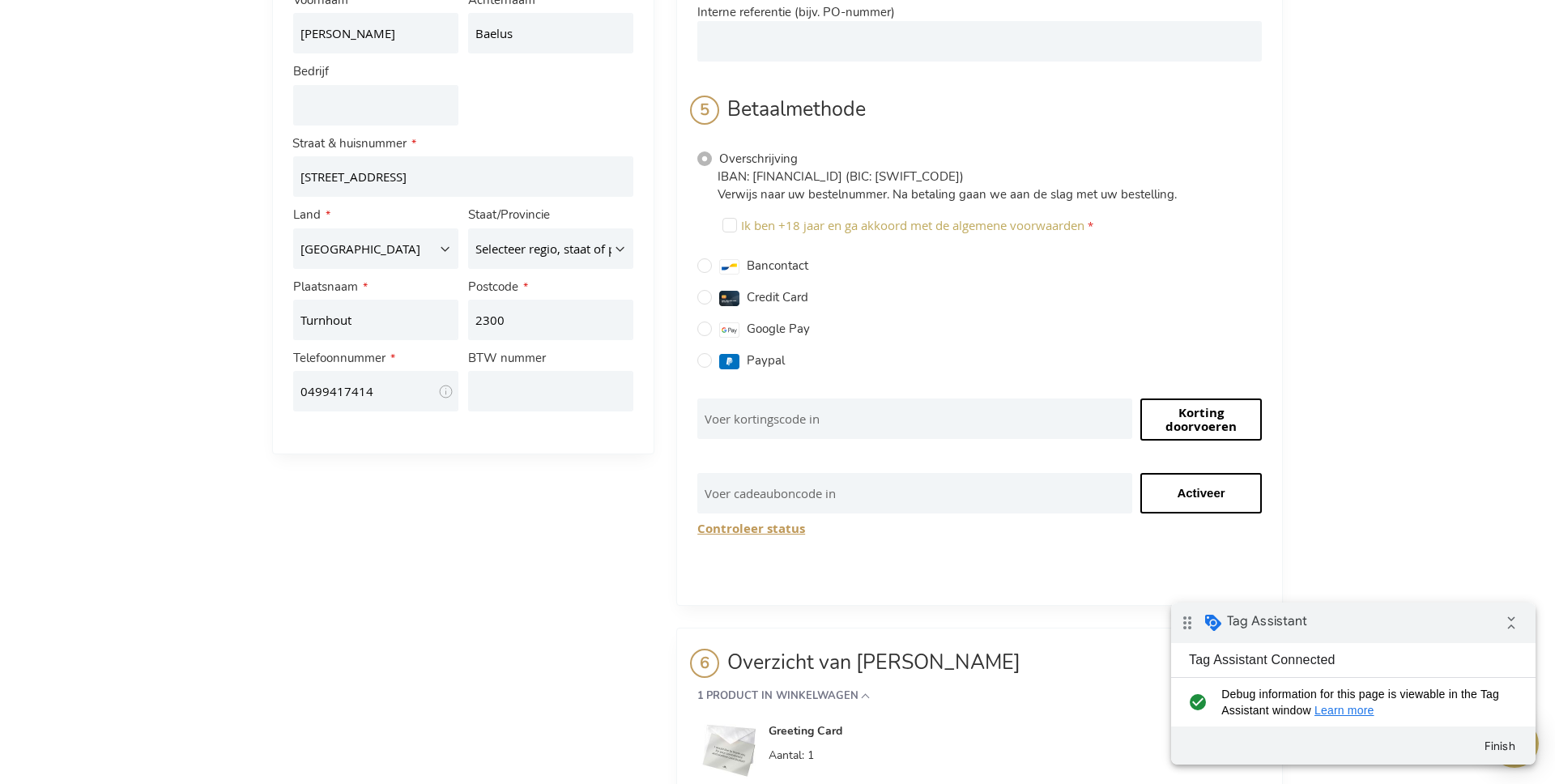
click at [330, 595] on div "Factuuradres E-mail adres tim@volef.com Tooltip We sturen de bevestiging van de…" at bounding box center [778, 372] width 1011 height 1266
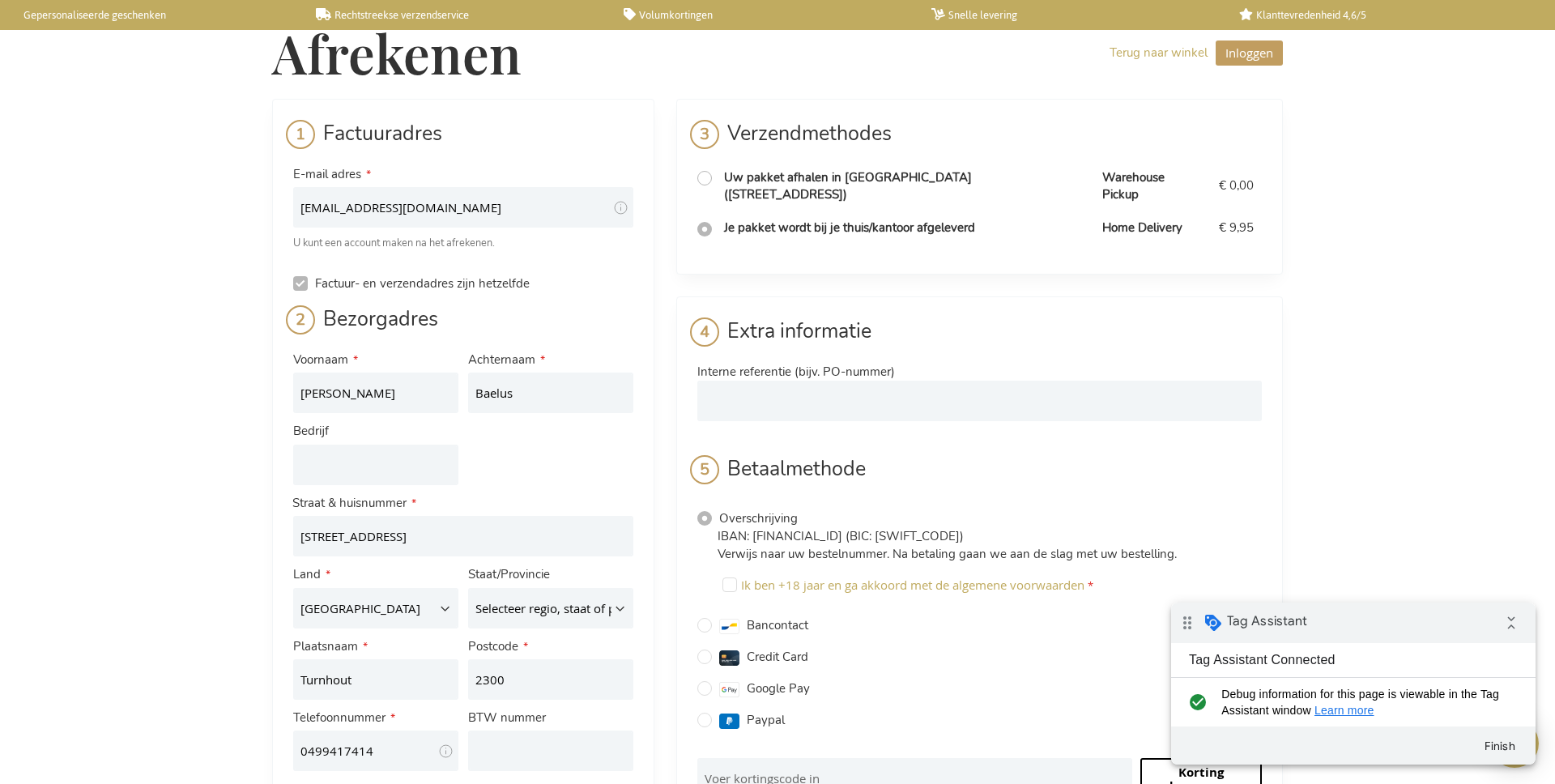
click at [700, 177] on input "radio" at bounding box center [704, 178] width 14 height 14
radio input "true"
radio input "false"
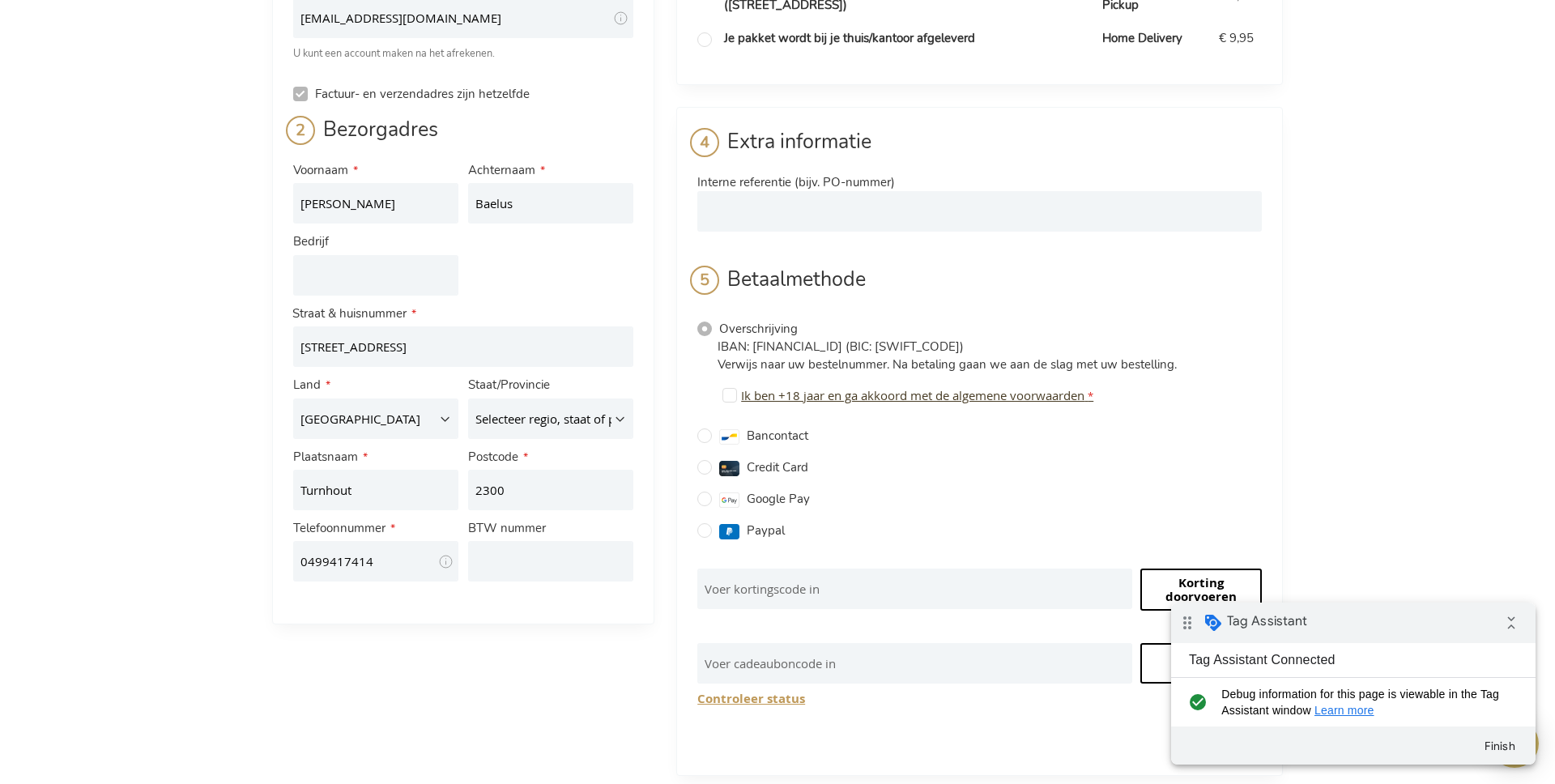
scroll to position [191, 0]
click at [702, 427] on input "Bancontact" at bounding box center [704, 434] width 14 height 14
radio input "true"
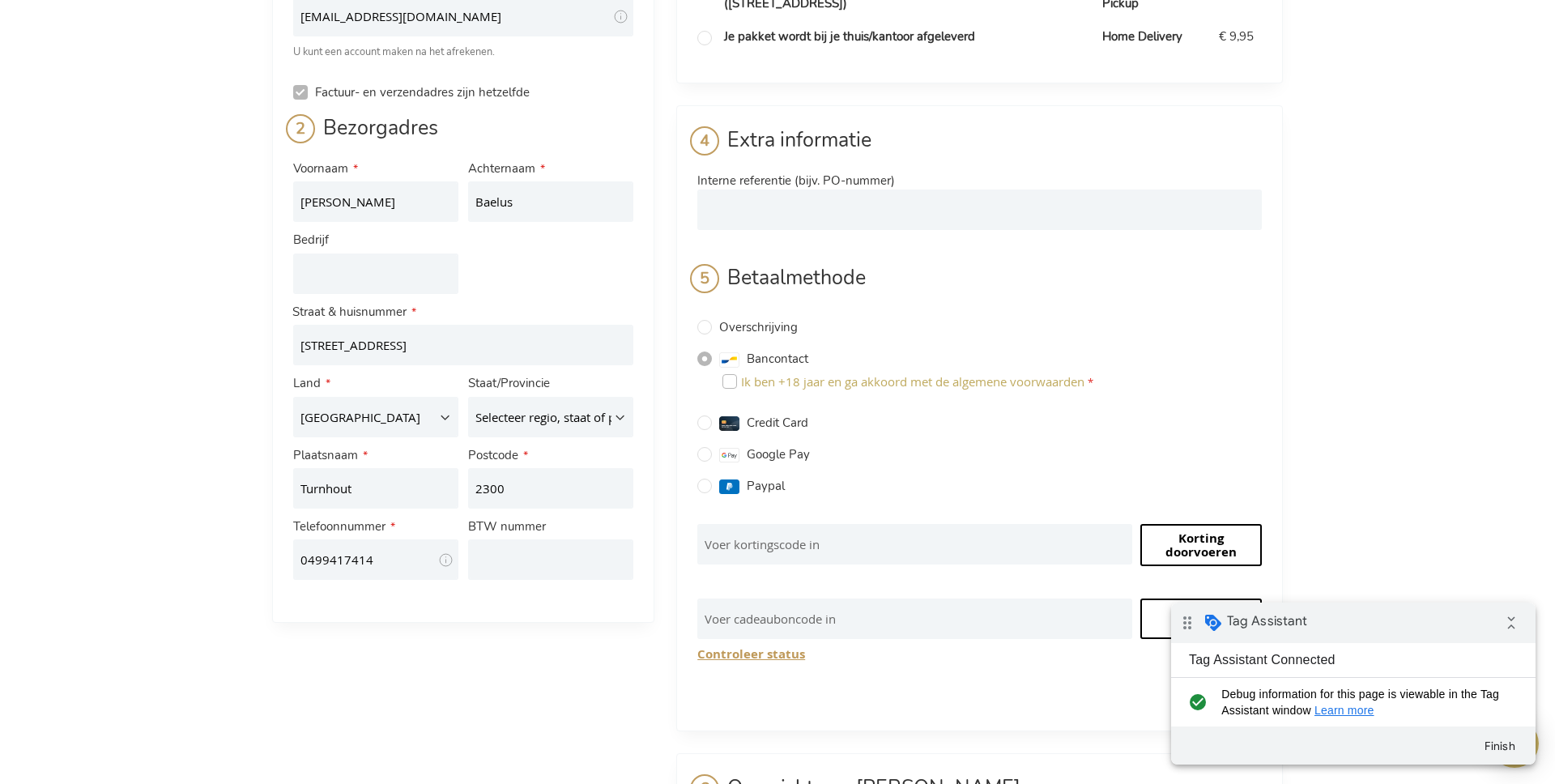
click at [733, 374] on input "Ik ben +18 jaar en ga akkoord met de algemene voorwaarden" at bounding box center [729, 381] width 14 height 14
checkbox input "true"
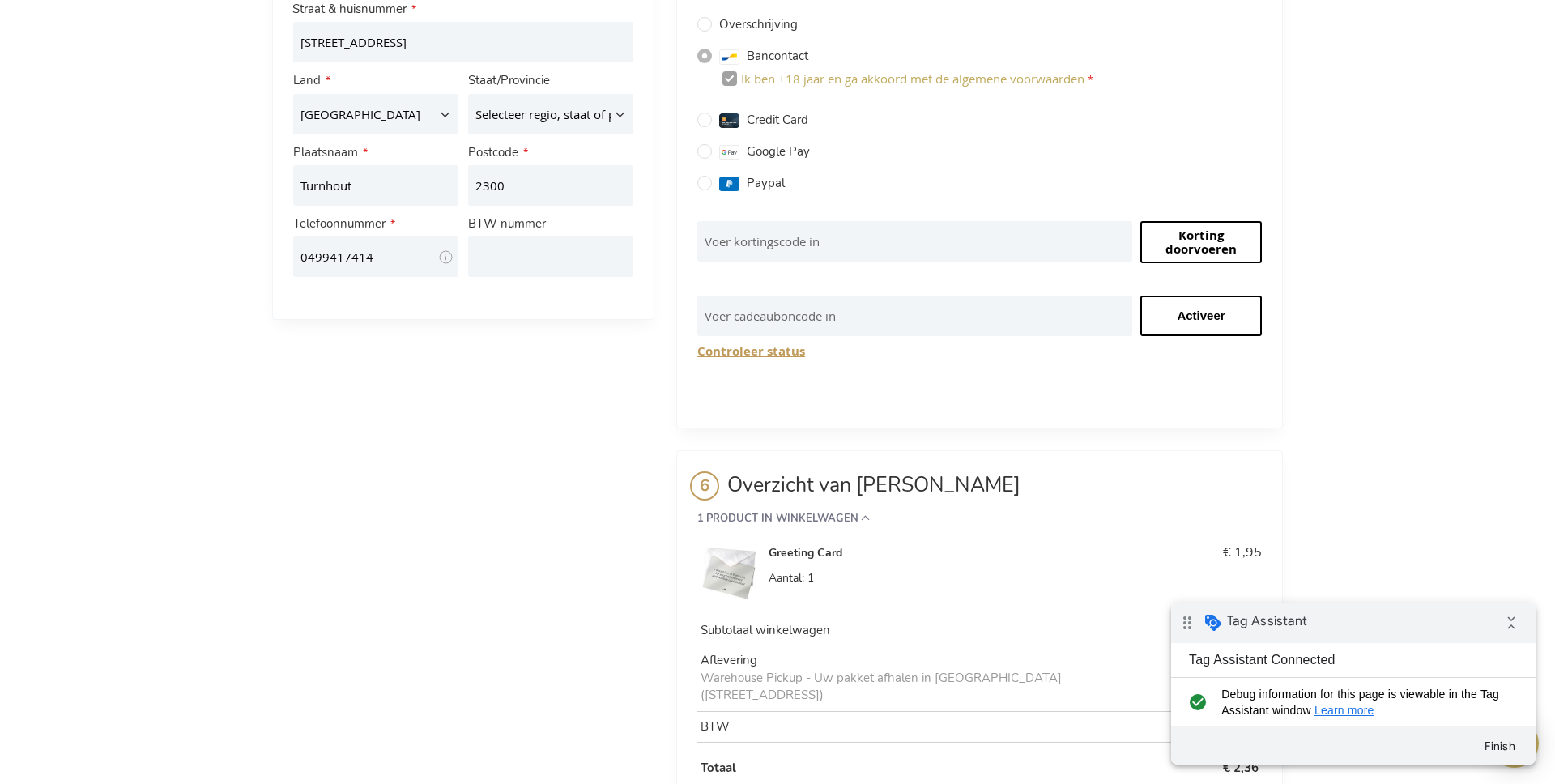
scroll to position [555, 0]
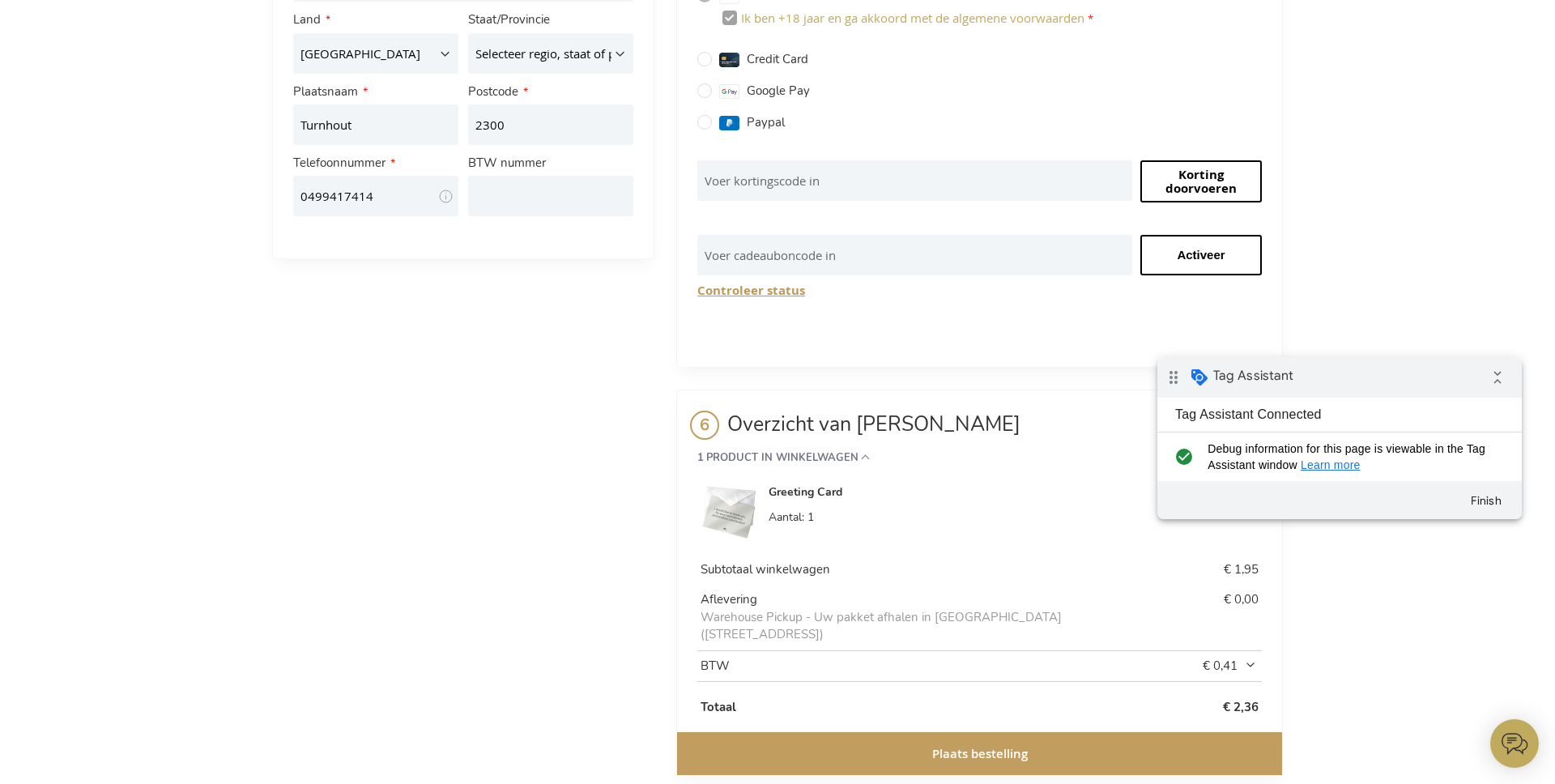
click at [1407, 384] on div "drag_indicator Tag Assistant collapse_all" at bounding box center [1339, 377] width 364 height 41
click at [956, 745] on span "Plaats bestelling" at bounding box center [980, 754] width 95 height 17
